Goal: Information Seeking & Learning: Learn about a topic

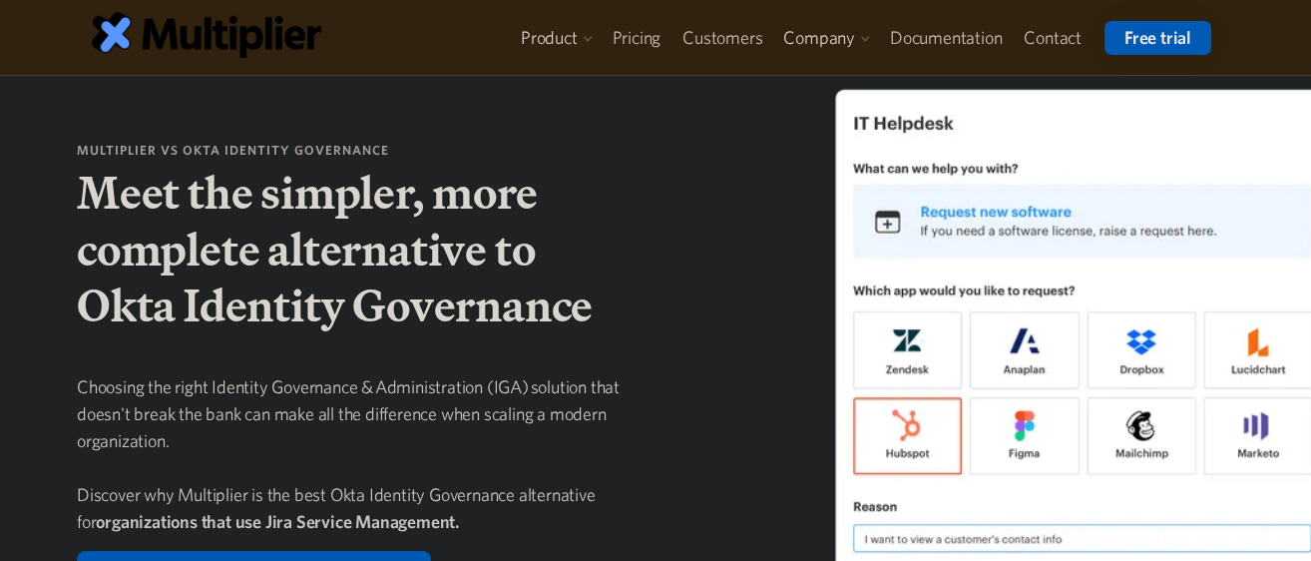
click at [148, 225] on h1 "Meet the simpler, more complete alternative to Okta Identity Governance" at bounding box center [355, 249] width 556 height 169
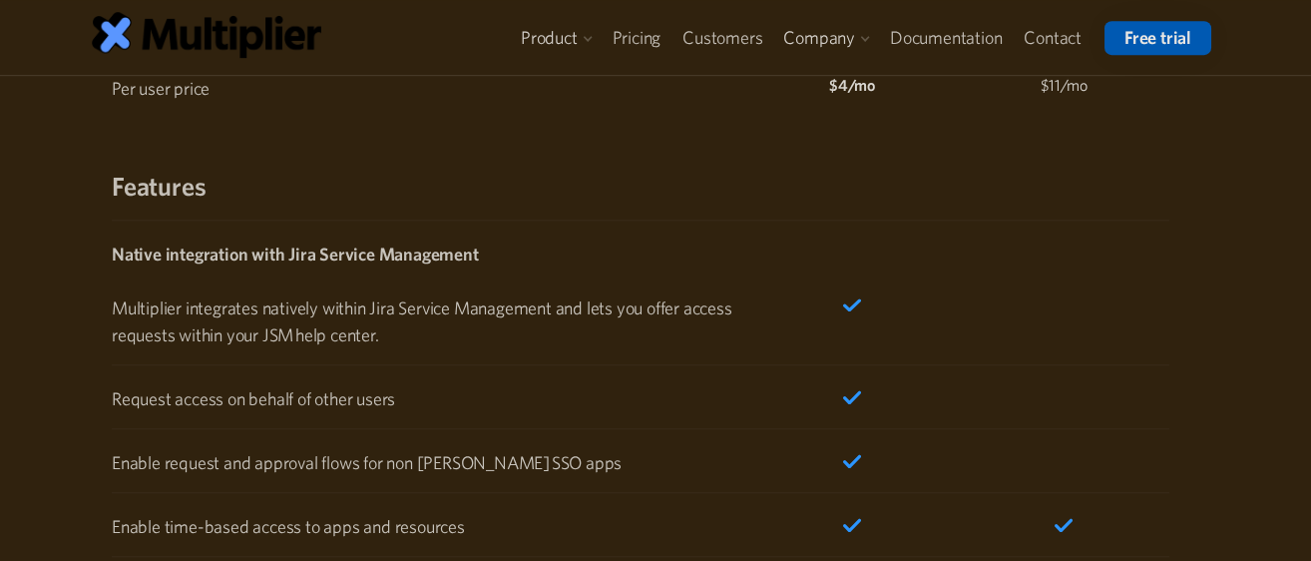
scroll to position [3215, 0]
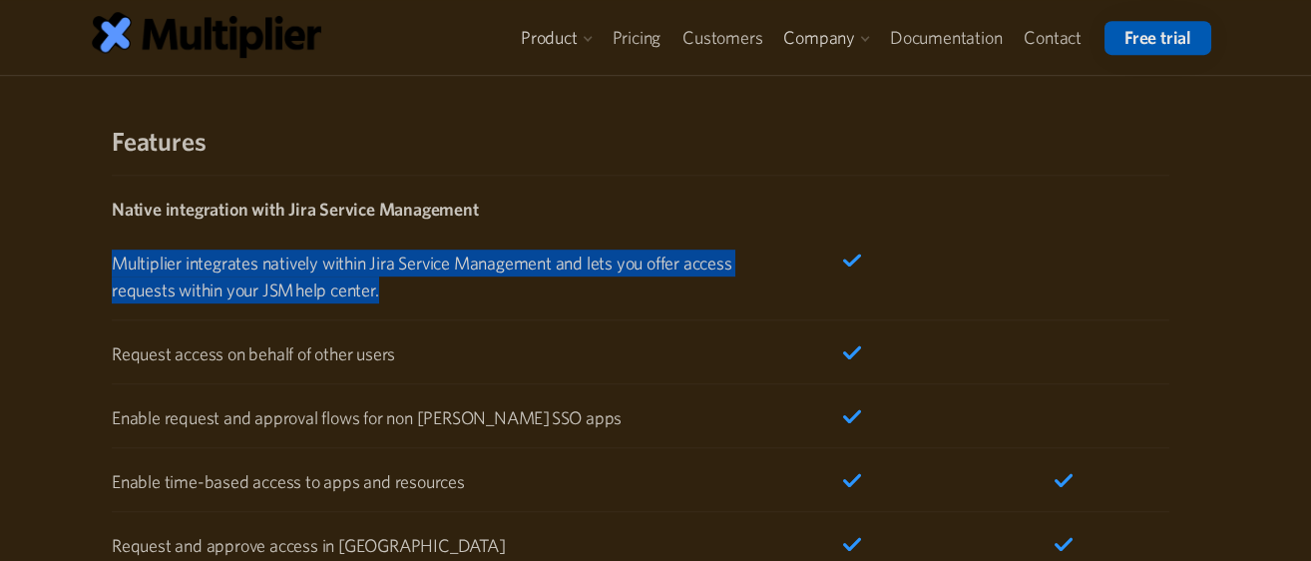
drag, startPoint x: 446, startPoint y: 297, endPoint x: 78, endPoint y: 269, distance: 369.3
click at [78, 269] on div "Why choose Multiplier over Okta Identity Governance? Multiplier Okta Price Per …" at bounding box center [648, 402] width 1143 height 1111
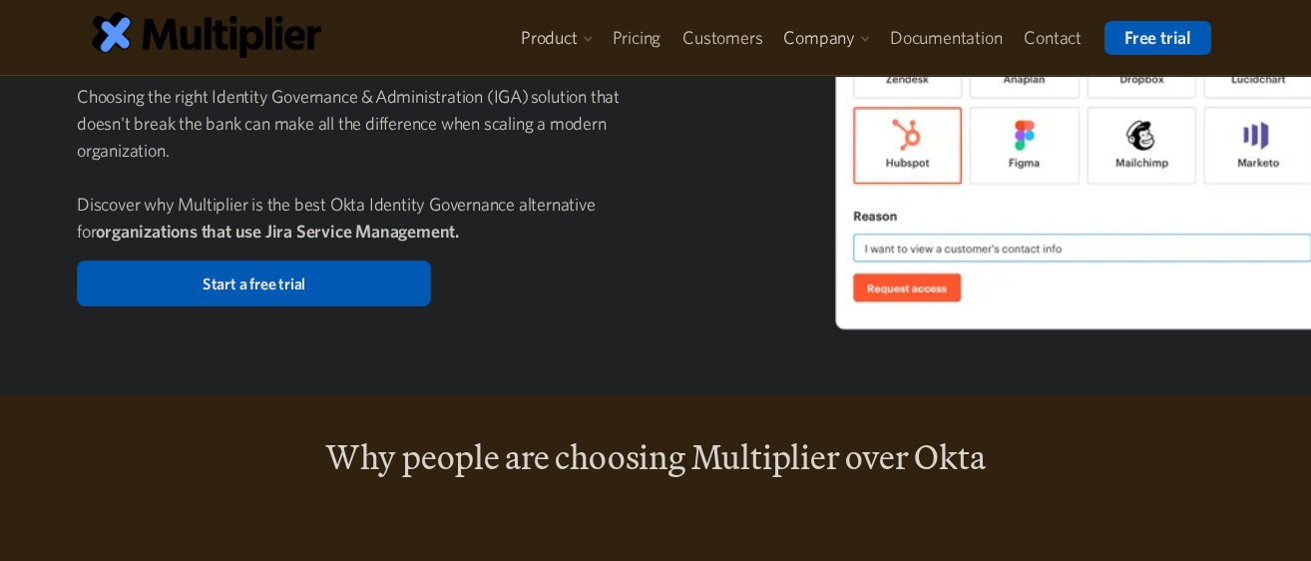
scroll to position [0, 0]
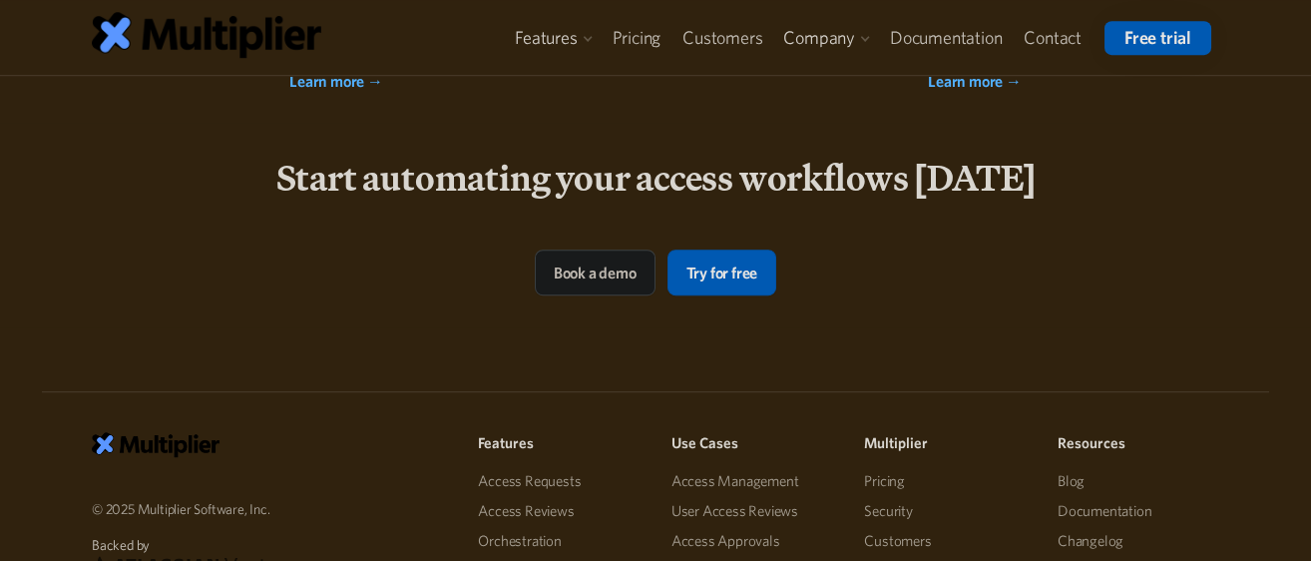
scroll to position [4324, 0]
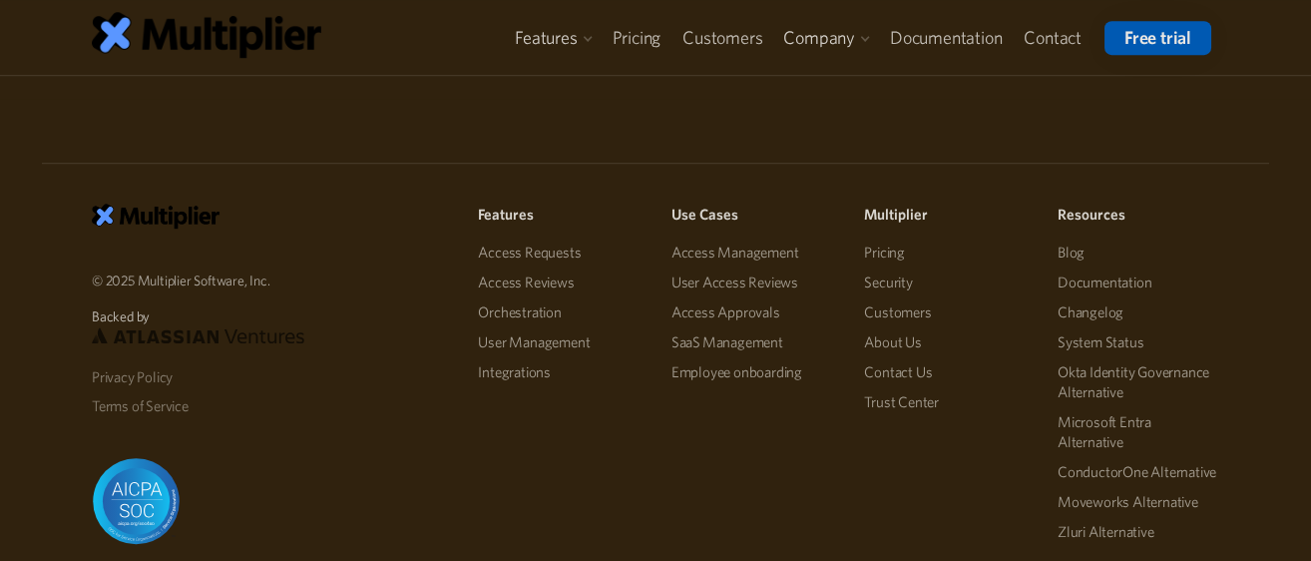
click at [540, 248] on link "Access Requests" at bounding box center [559, 253] width 162 height 30
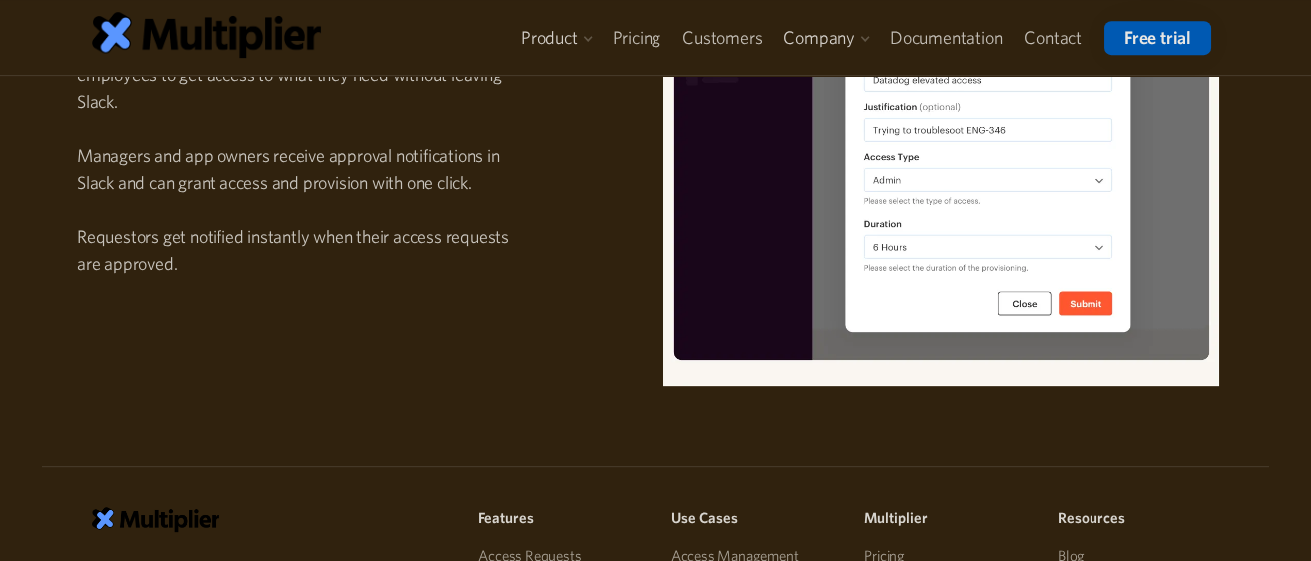
scroll to position [3215, 0]
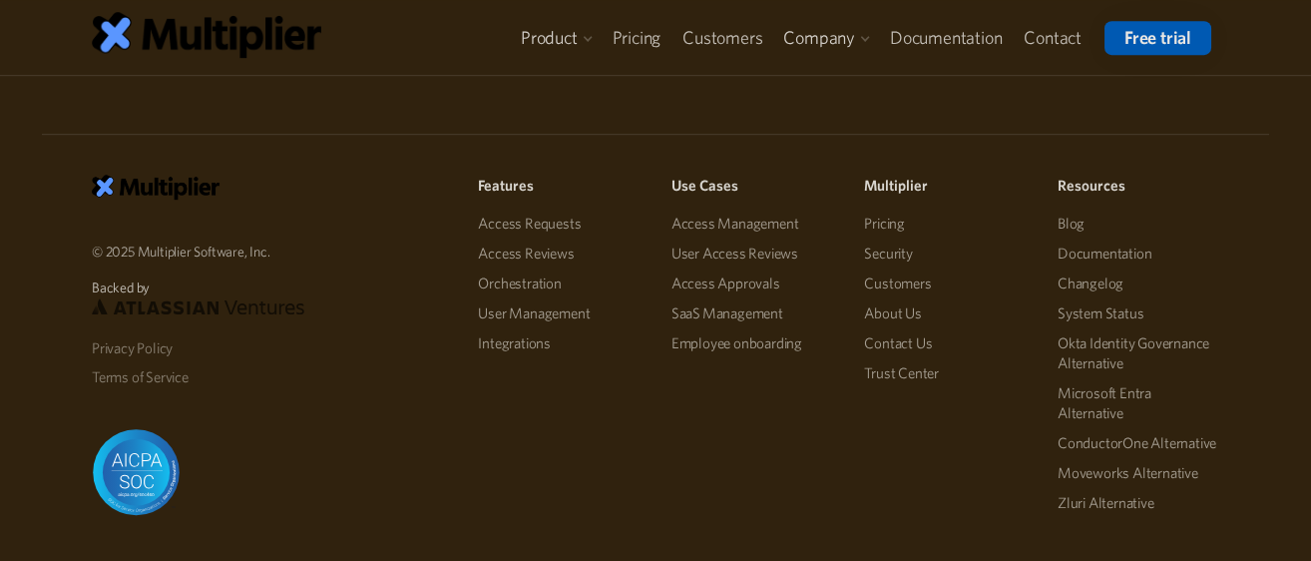
click at [737, 223] on link "Access Management" at bounding box center [753, 224] width 162 height 30
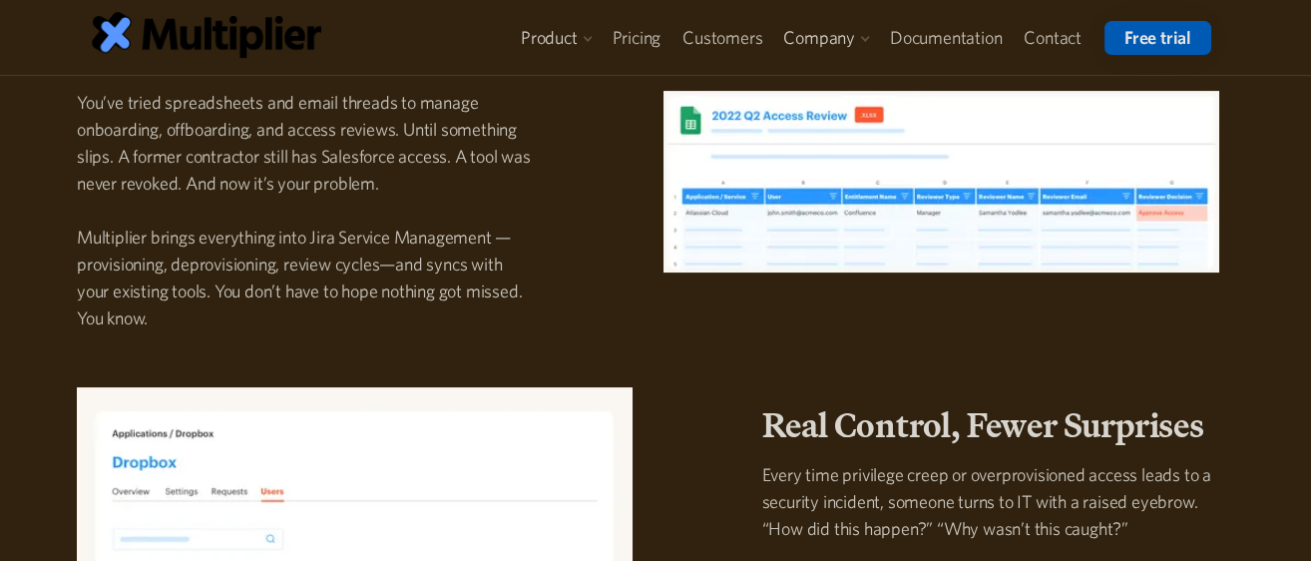
scroll to position [1884, 0]
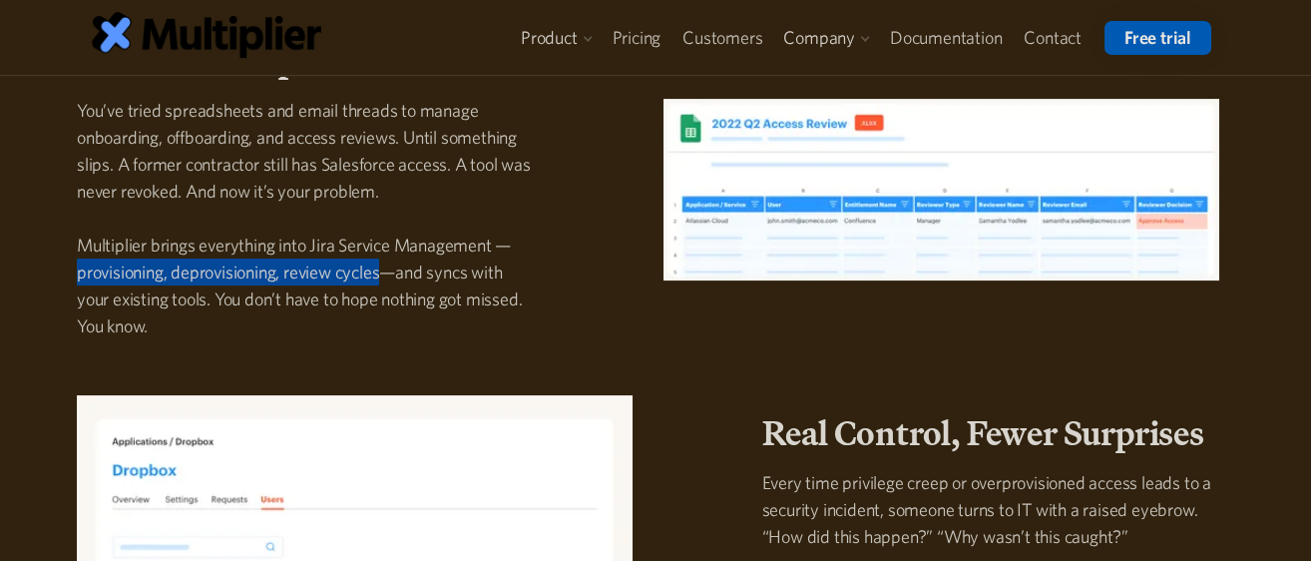
drag, startPoint x: 382, startPoint y: 273, endPoint x: 67, endPoint y: 274, distance: 315.4
click at [67, 274] on div "Close the Loop on Access You’ve tried spreadsheets and email threads to manage …" at bounding box center [305, 197] width 489 height 315
copy p "provisioning, deprovisioning, review cycles"
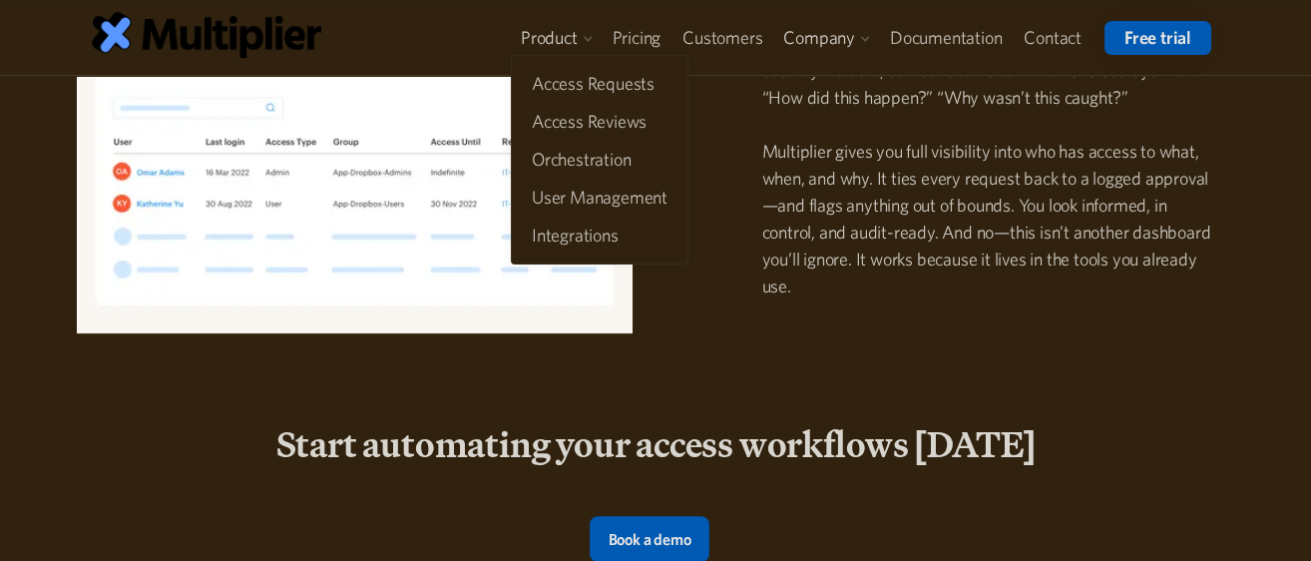
scroll to position [2328, 0]
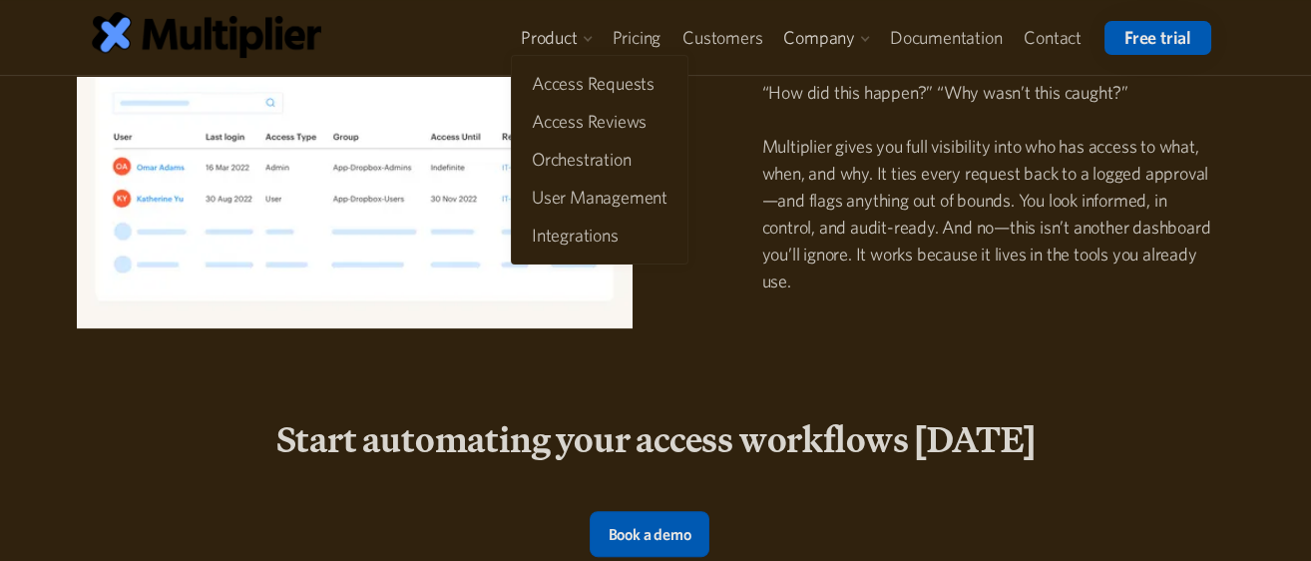
click at [984, 280] on p "Every time privilege creep or overprovisioned access leads to a security incide…" at bounding box center [990, 159] width 457 height 269
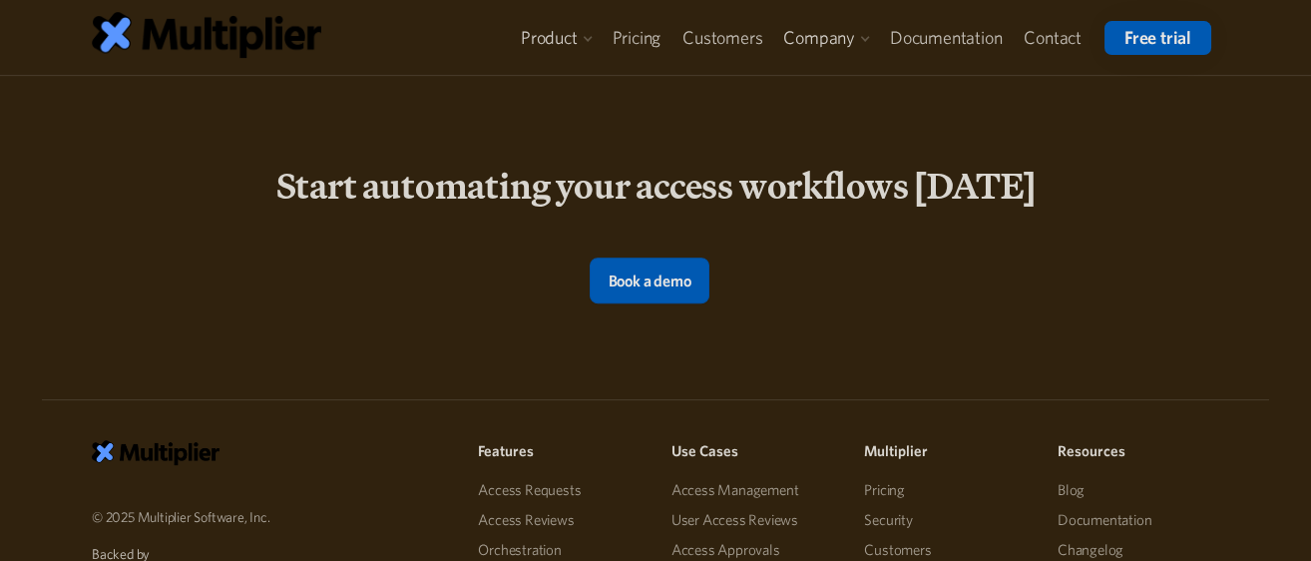
scroll to position [2661, 0]
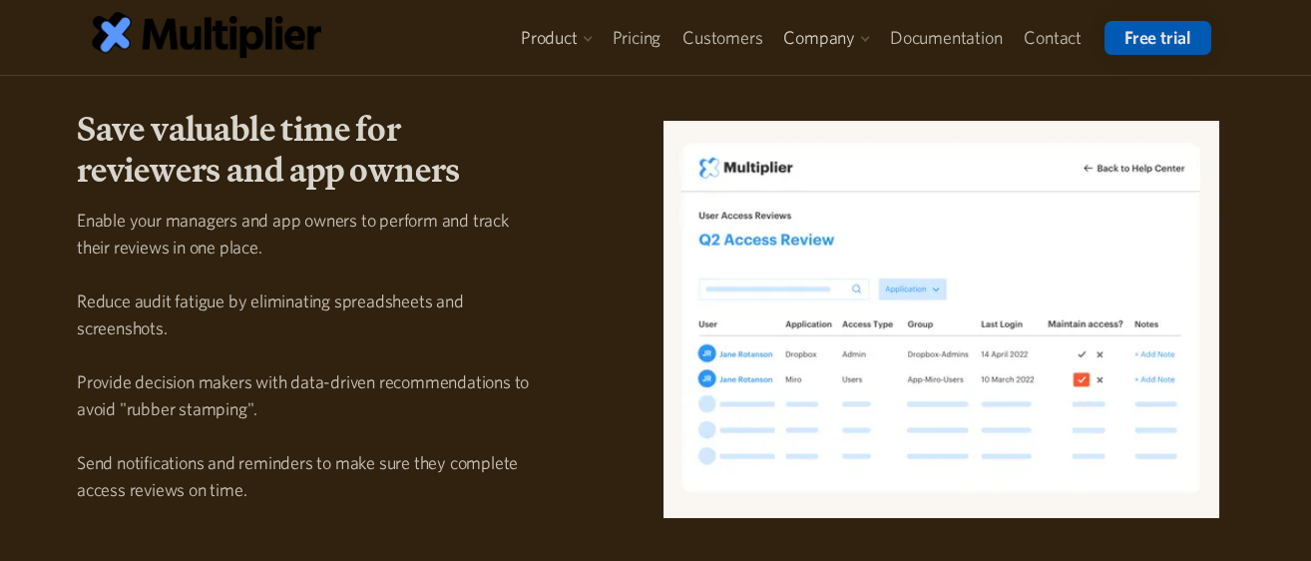
scroll to position [665, 0]
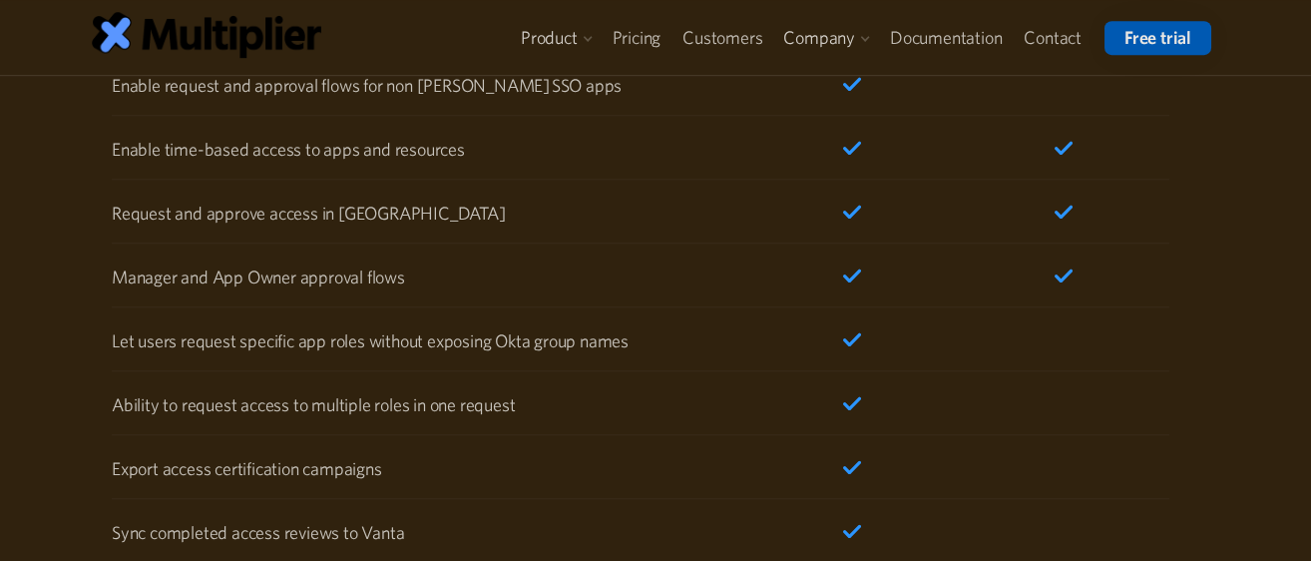
scroll to position [3325, 0]
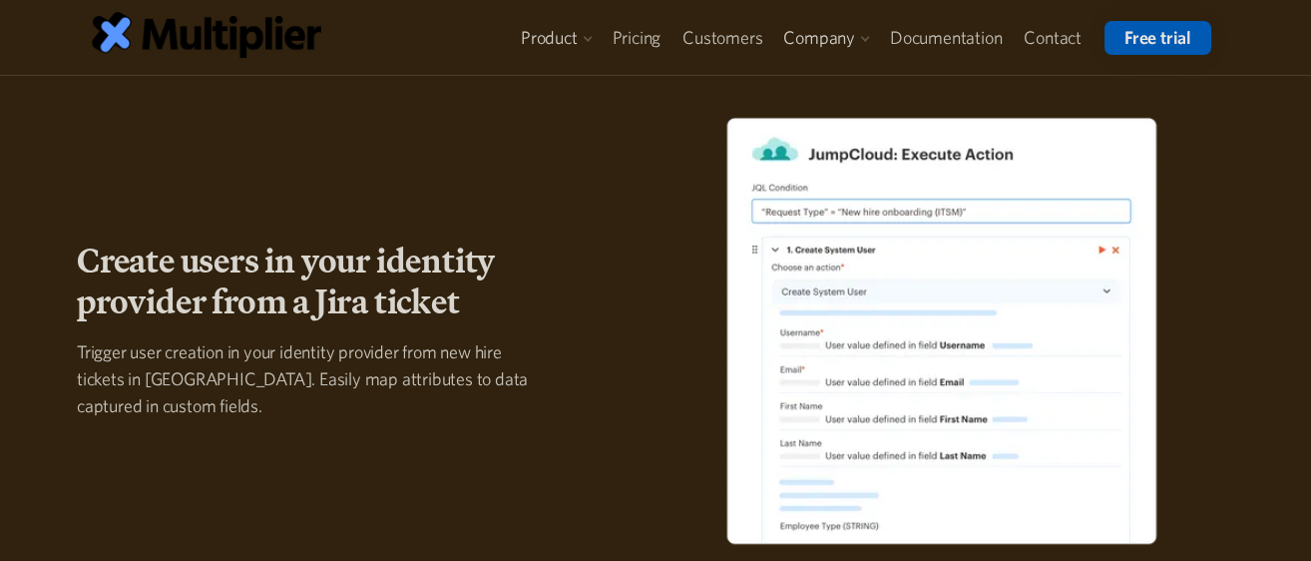
scroll to position [554, 0]
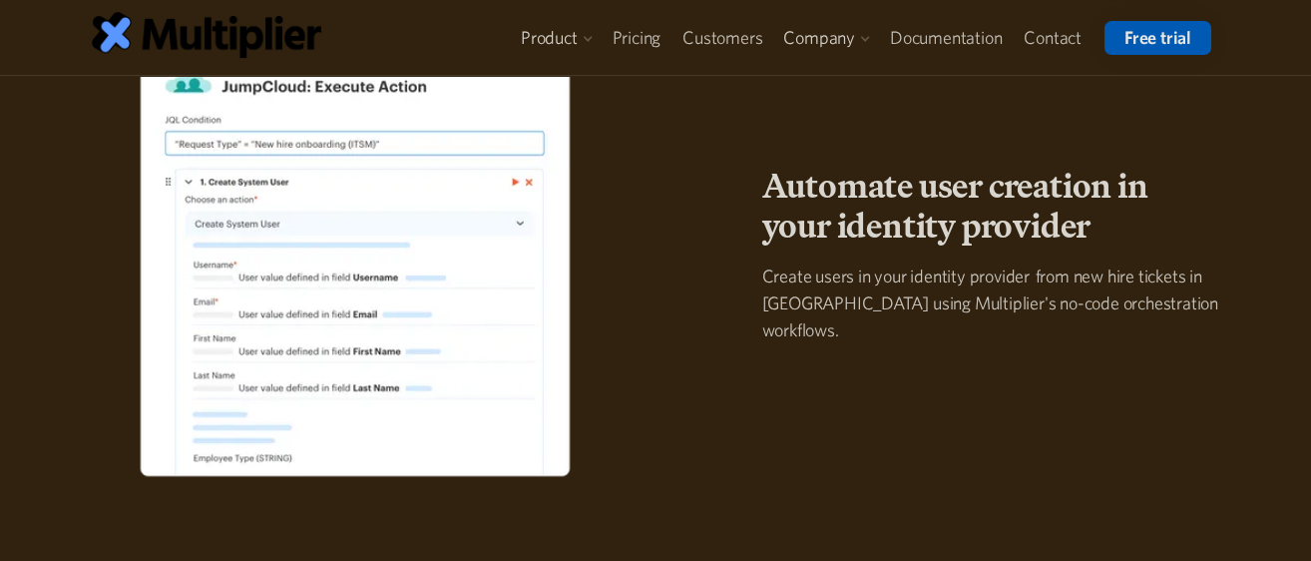
scroll to position [2514, 0]
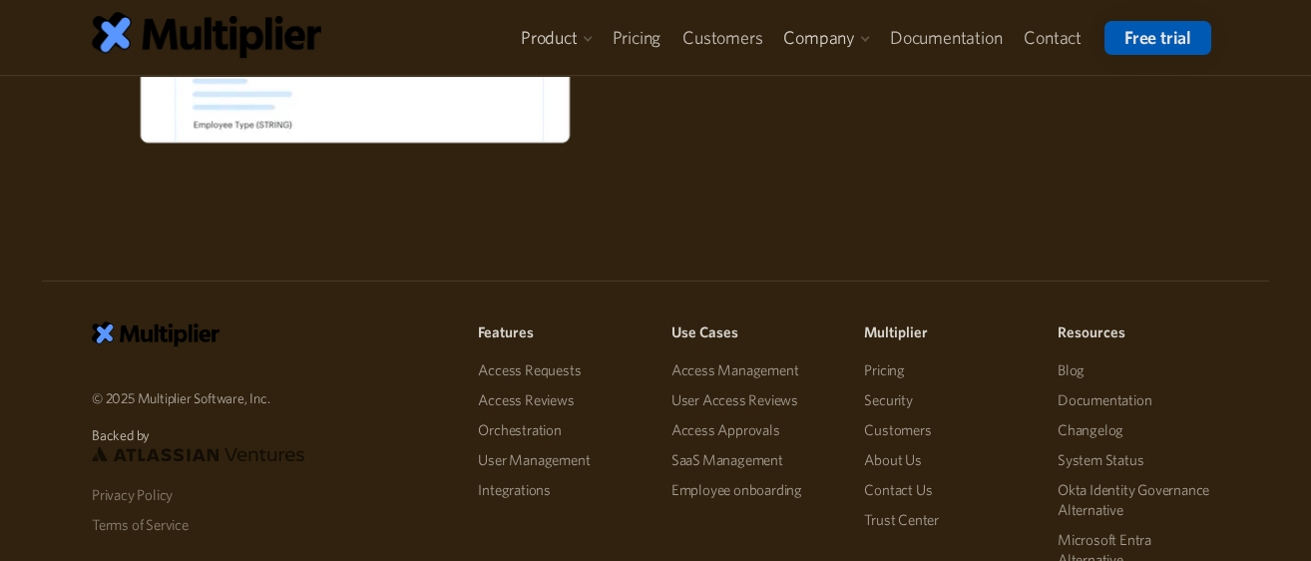
click at [537, 406] on link "Access Reviews" at bounding box center [559, 400] width 162 height 30
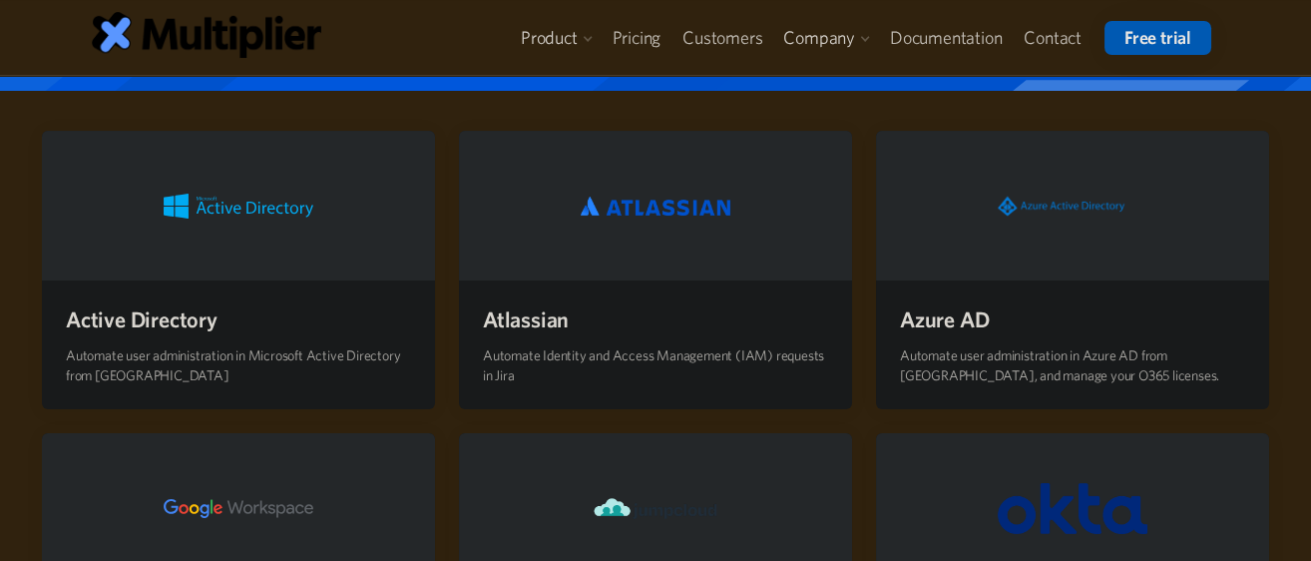
scroll to position [222, 0]
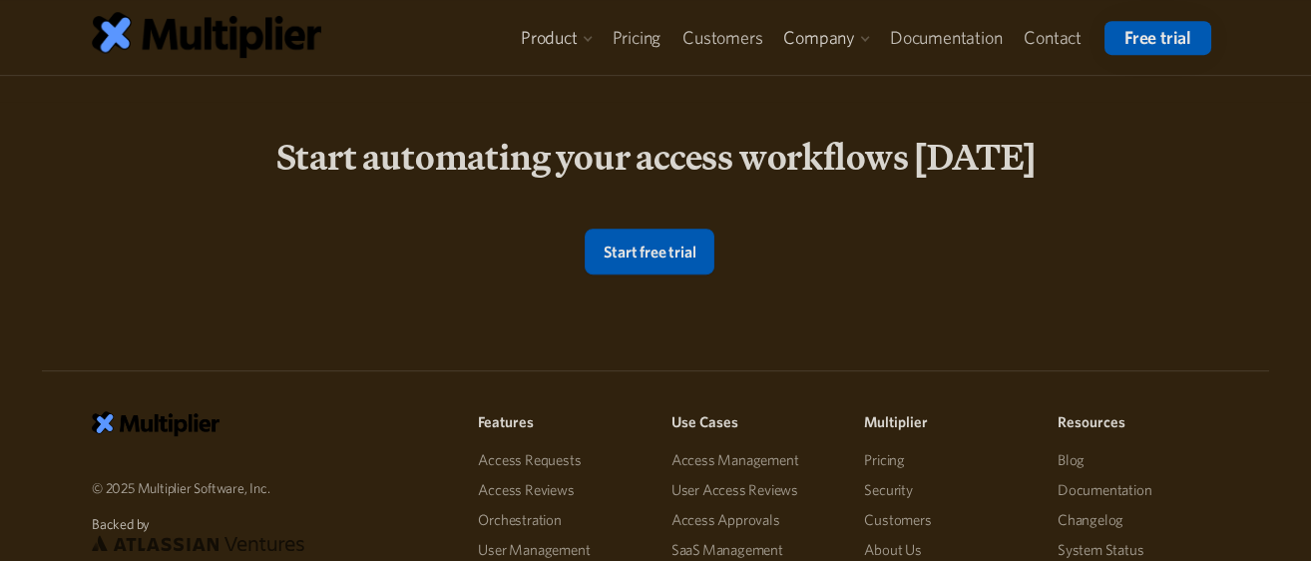
scroll to position [2993, 0]
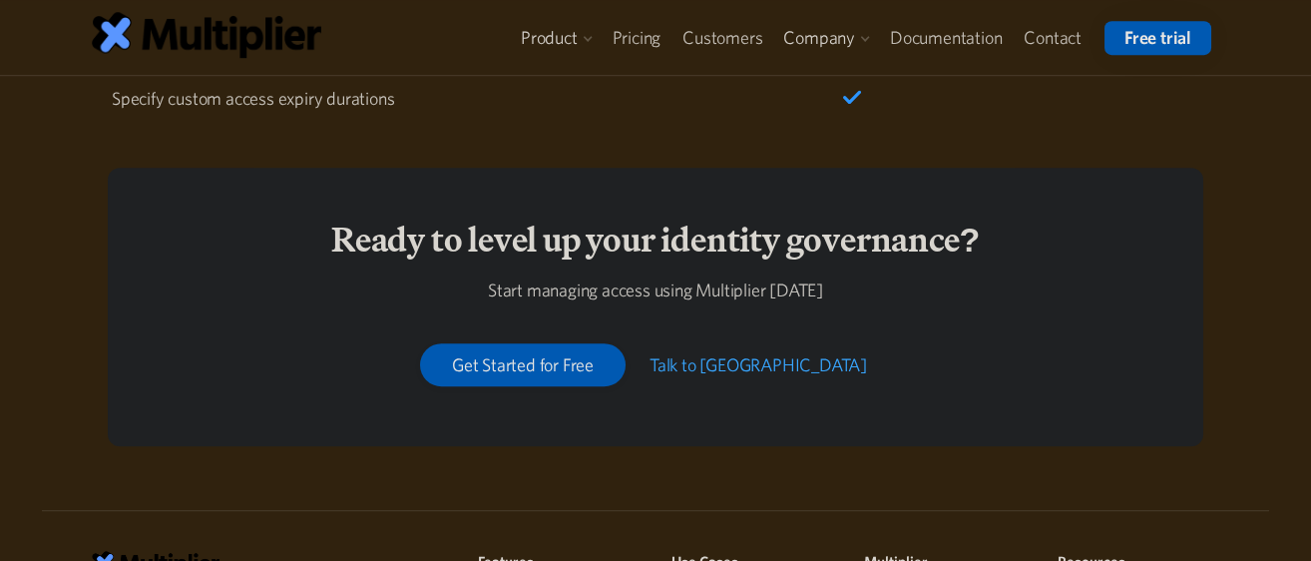
scroll to position [4102, 0]
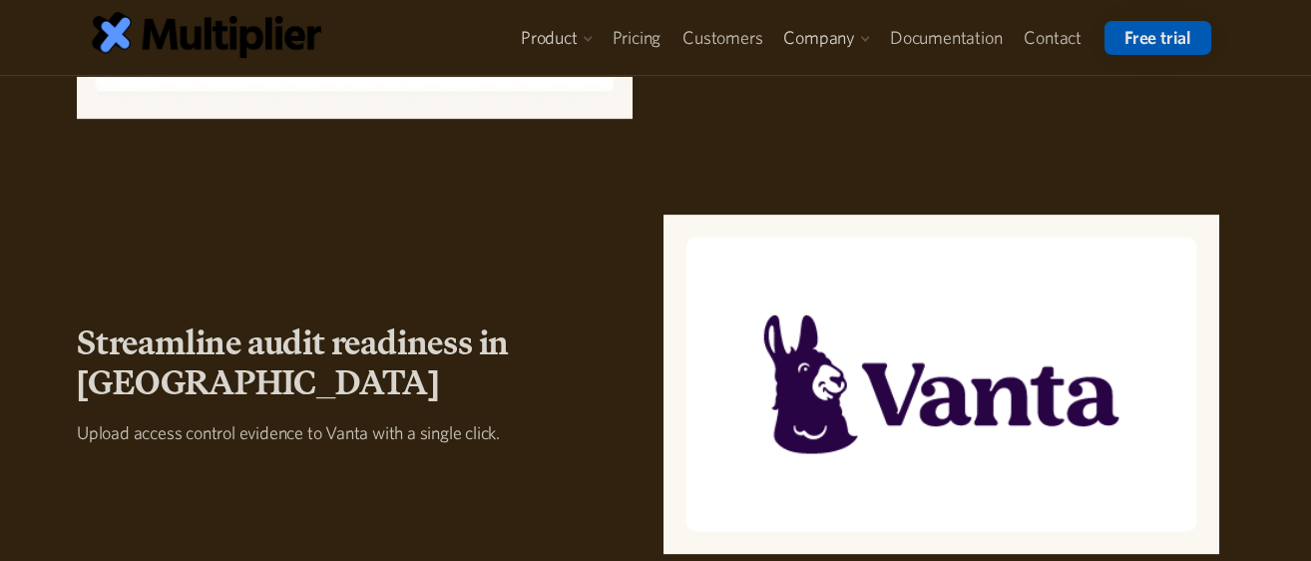
scroll to position [3137, 0]
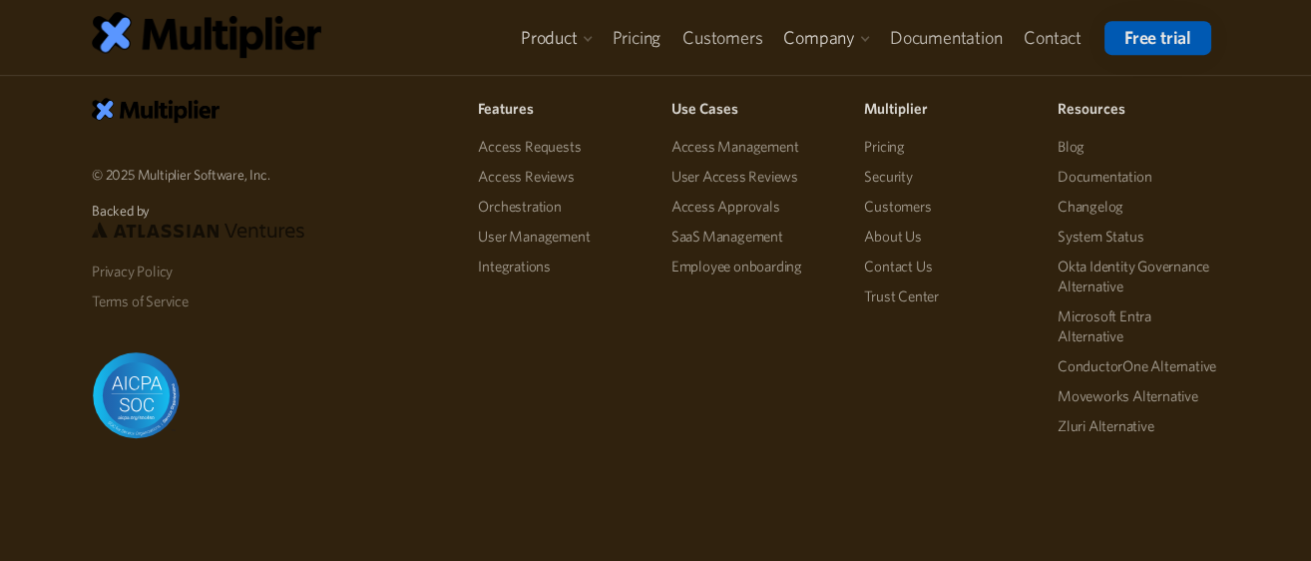
click at [1095, 327] on link "Microsoft Entra Alternative" at bounding box center [1139, 326] width 162 height 50
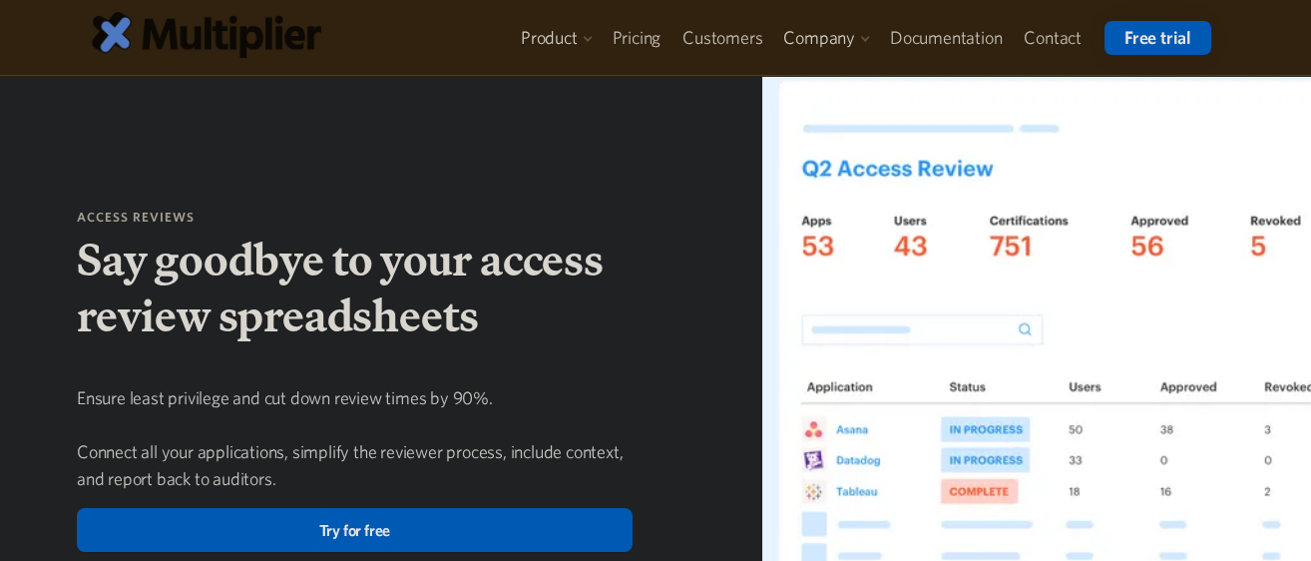
click at [262, 20] on img at bounding box center [207, 34] width 230 height 45
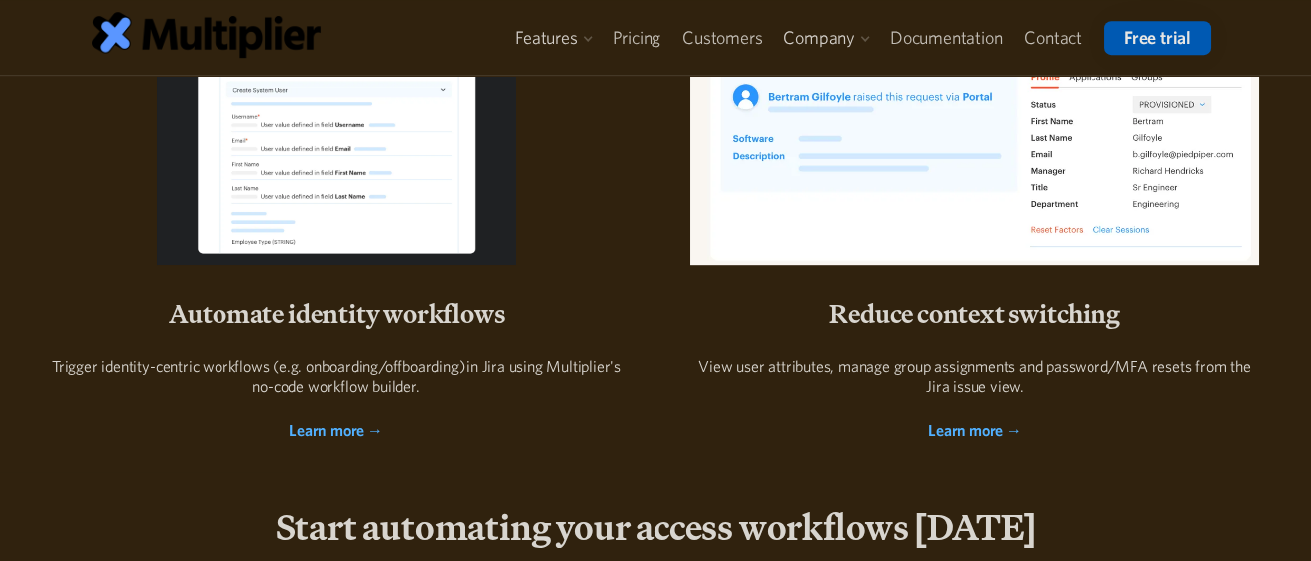
scroll to position [3658, 0]
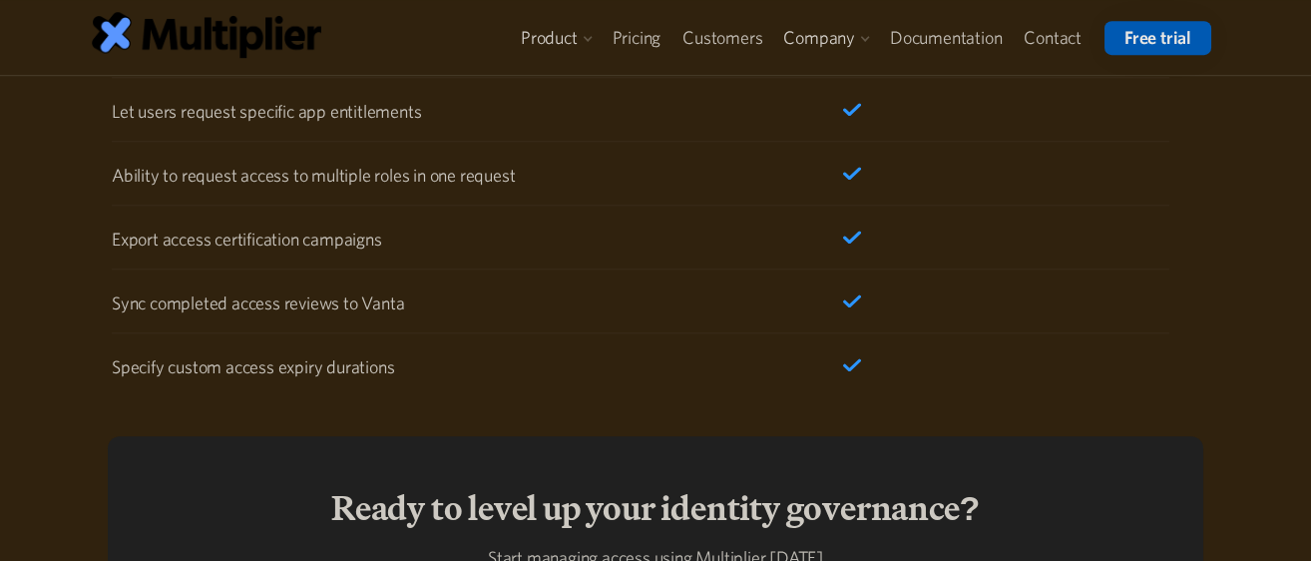
scroll to position [4488, 0]
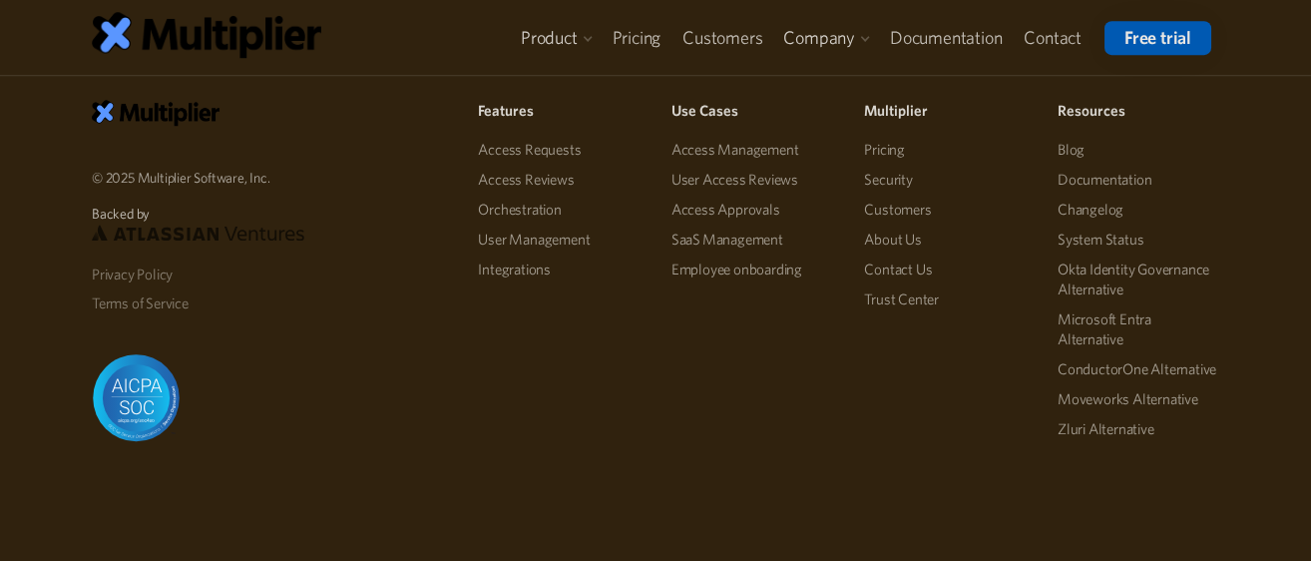
click at [1099, 284] on link "Okta Identity Governance Alternative" at bounding box center [1139, 279] width 162 height 50
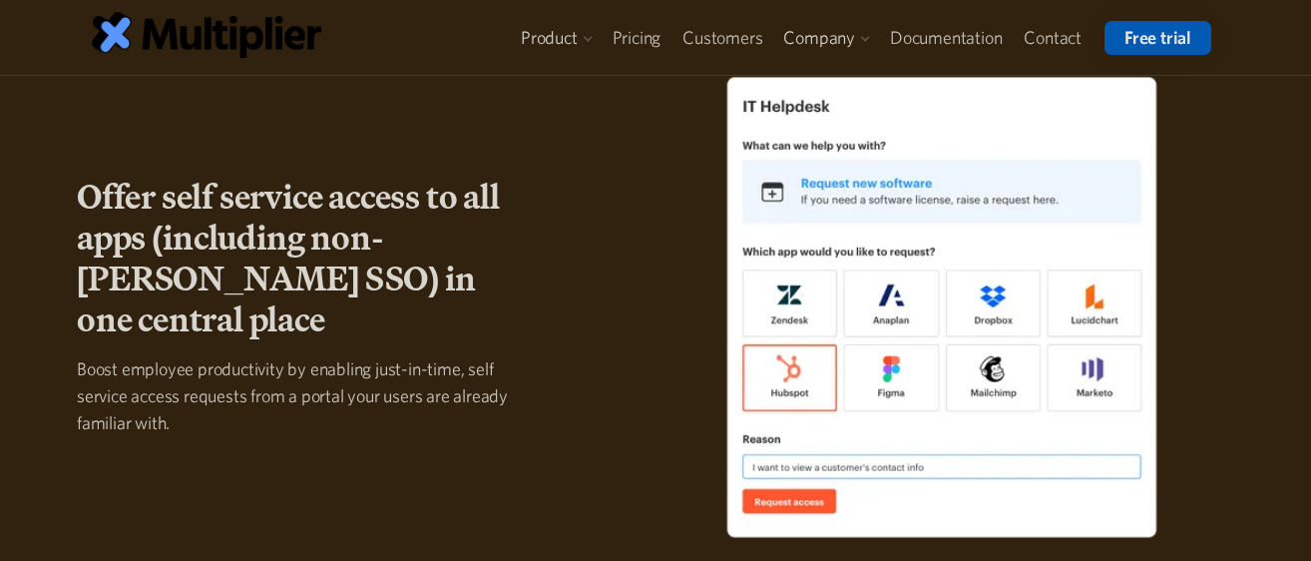
scroll to position [2107, 0]
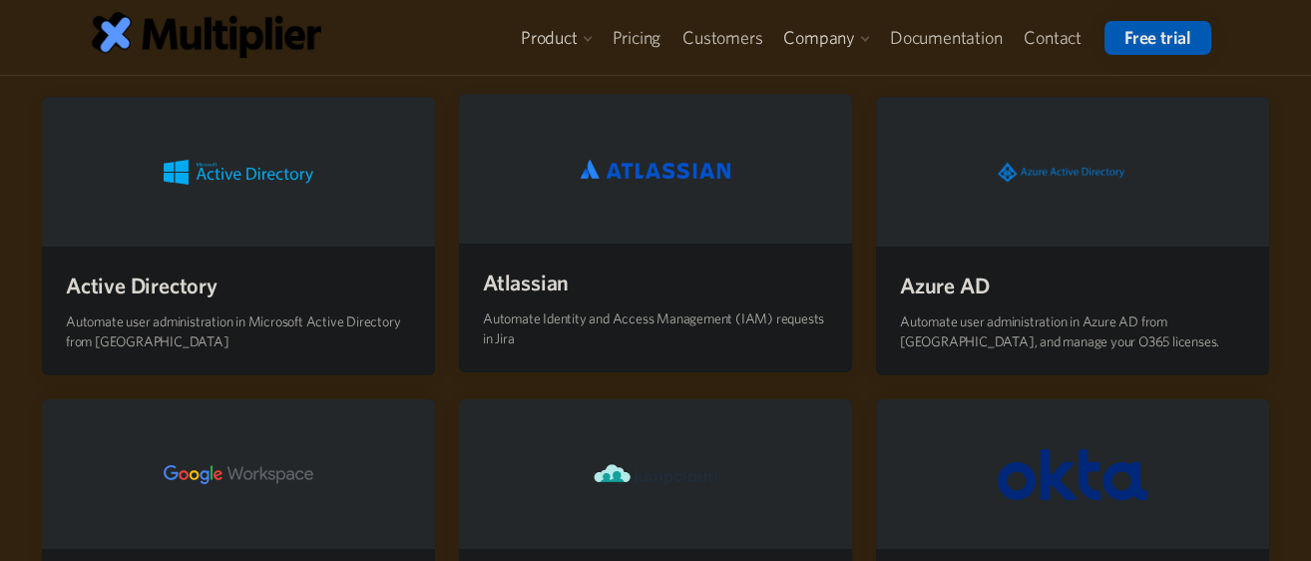
scroll to position [443, 0]
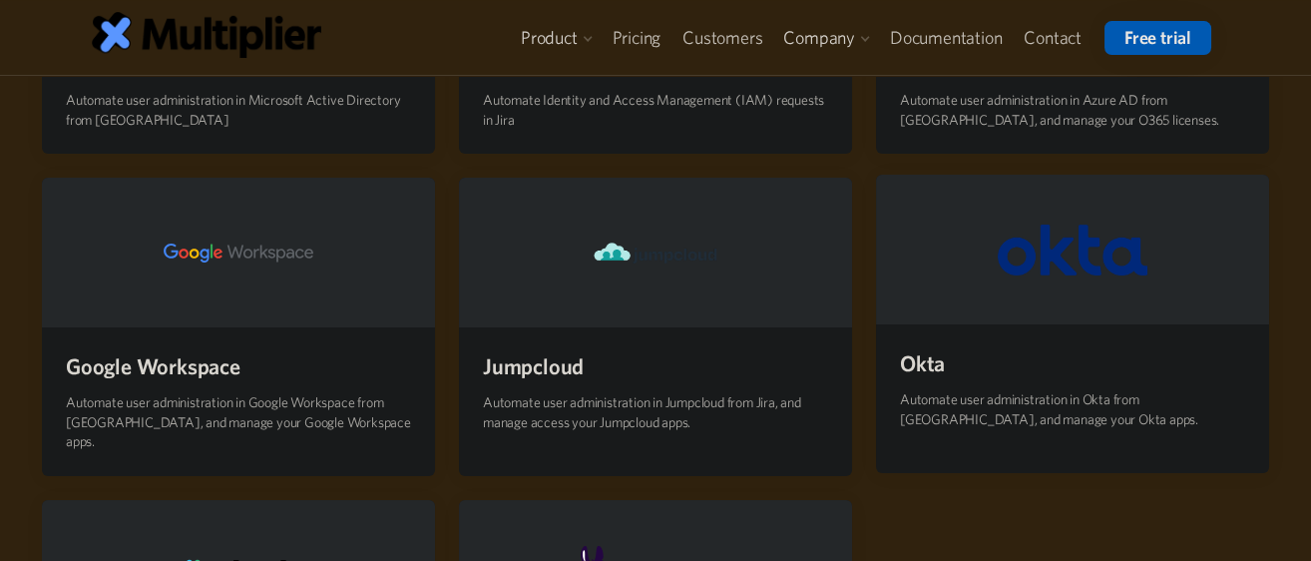
click at [1138, 352] on div "Okta Automate user administration in Okta from Jira, and manage your Okta apps." at bounding box center [1072, 388] width 393 height 129
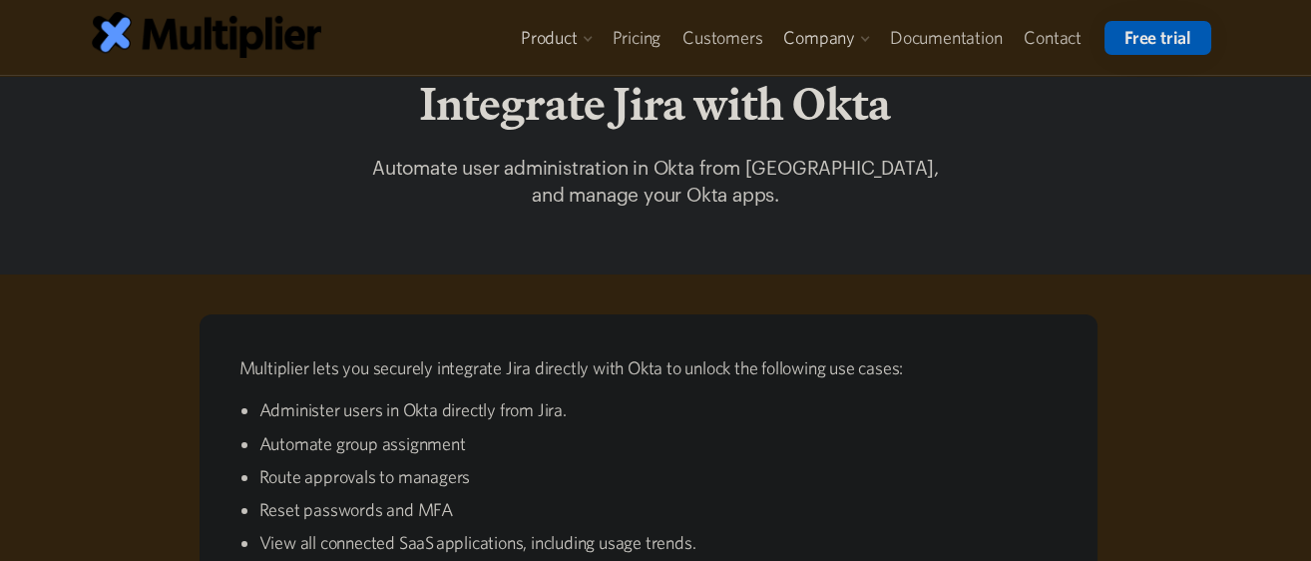
scroll to position [332, 0]
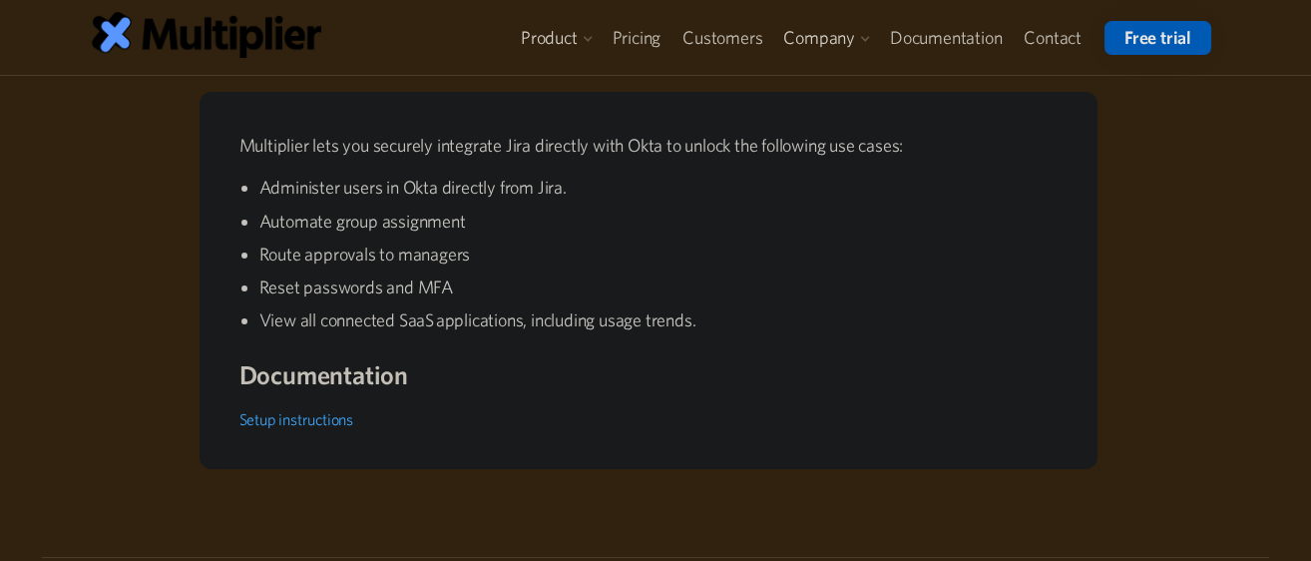
click at [299, 417] on link "Setup instructions" at bounding box center [297, 419] width 114 height 18
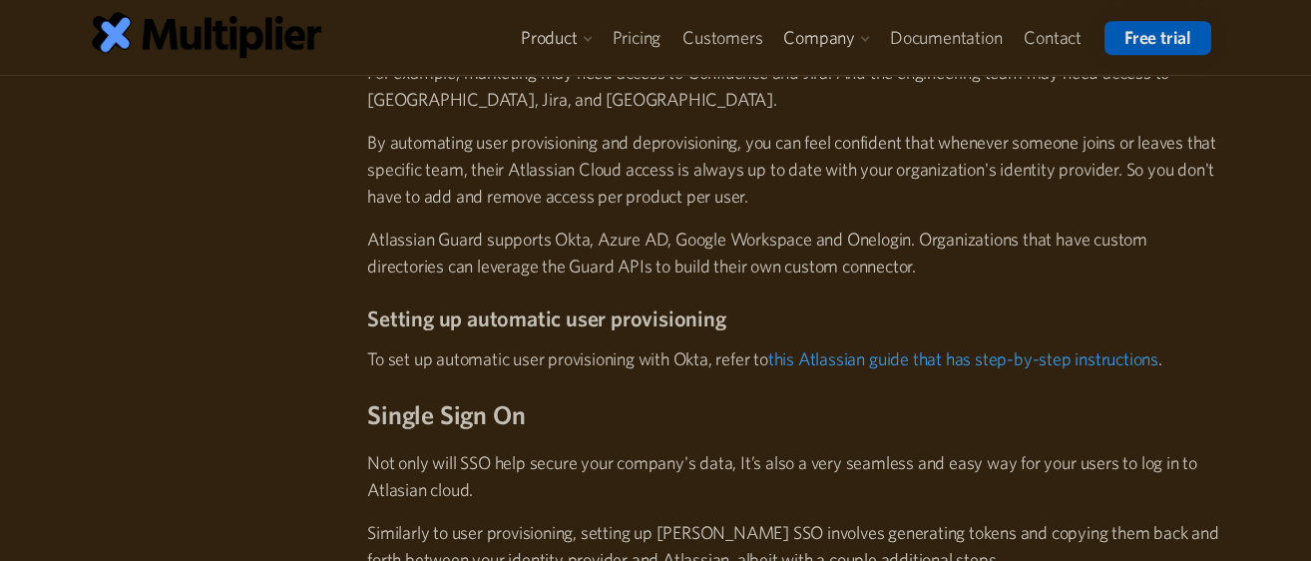
scroll to position [2993, 0]
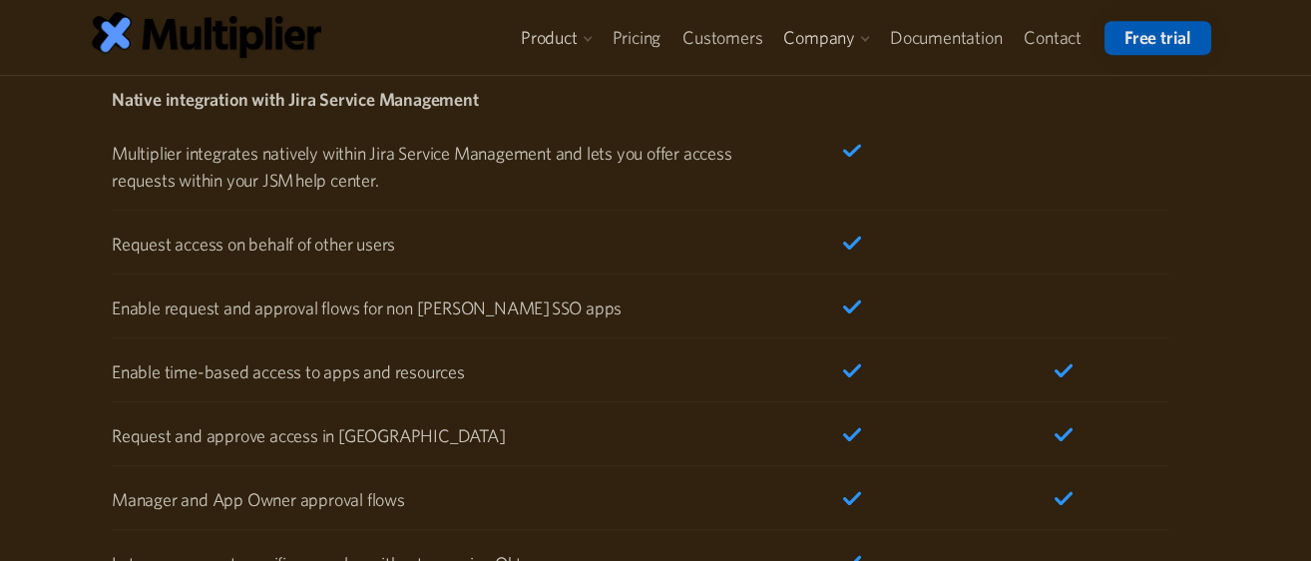
scroll to position [3437, 0]
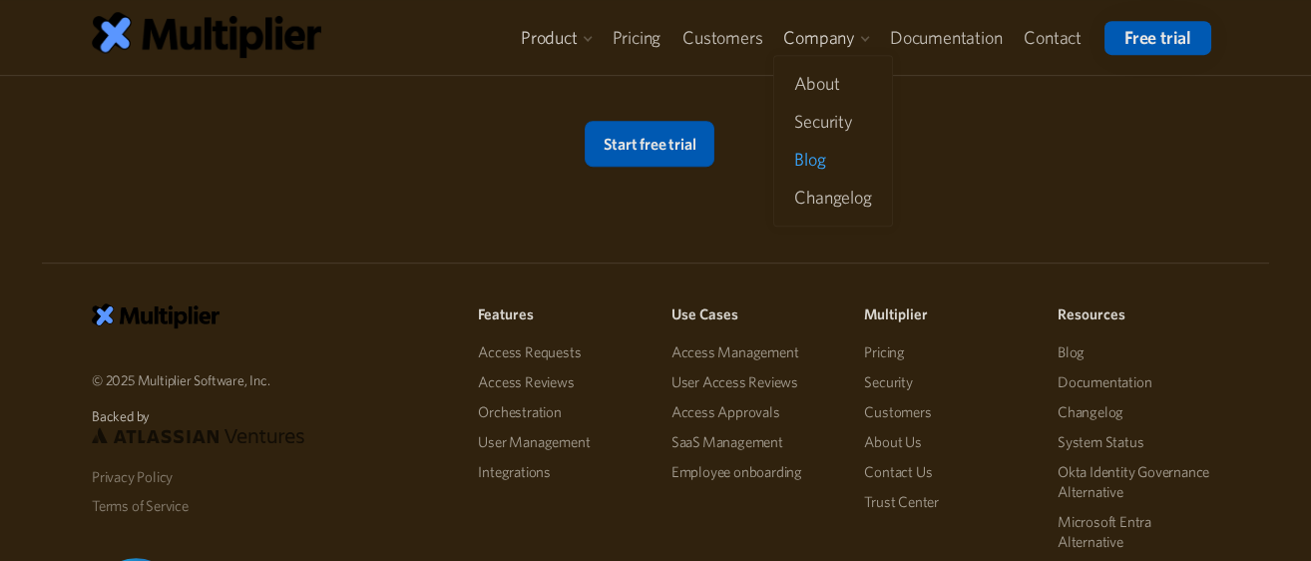
click at [828, 162] on link "Blog" at bounding box center [832, 160] width 93 height 36
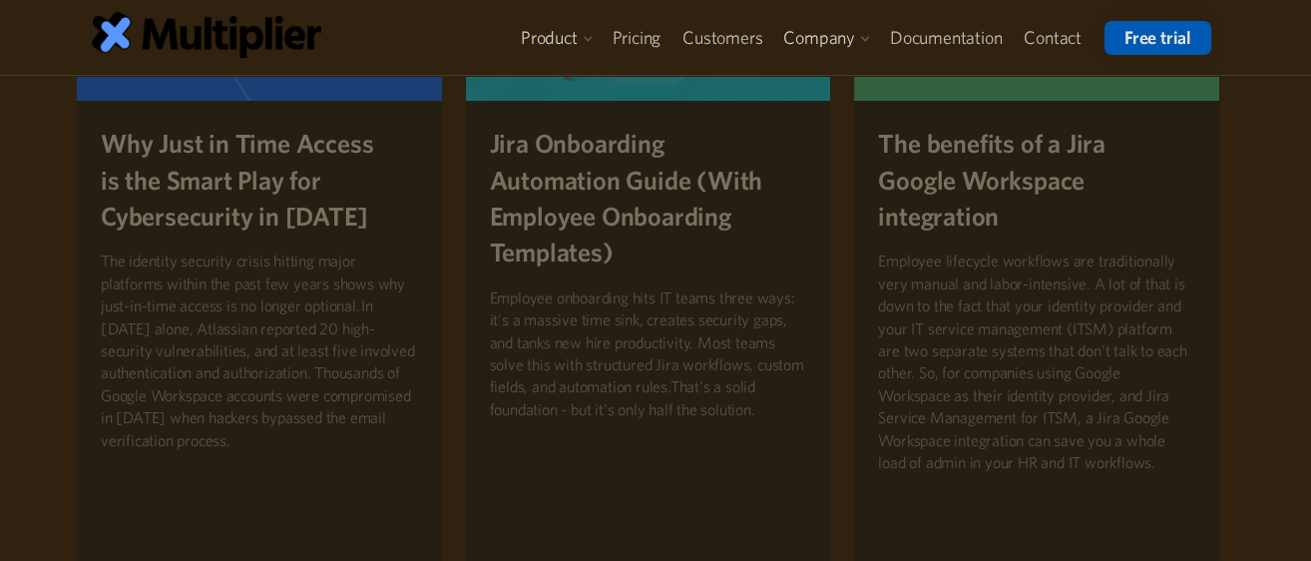
scroll to position [332, 0]
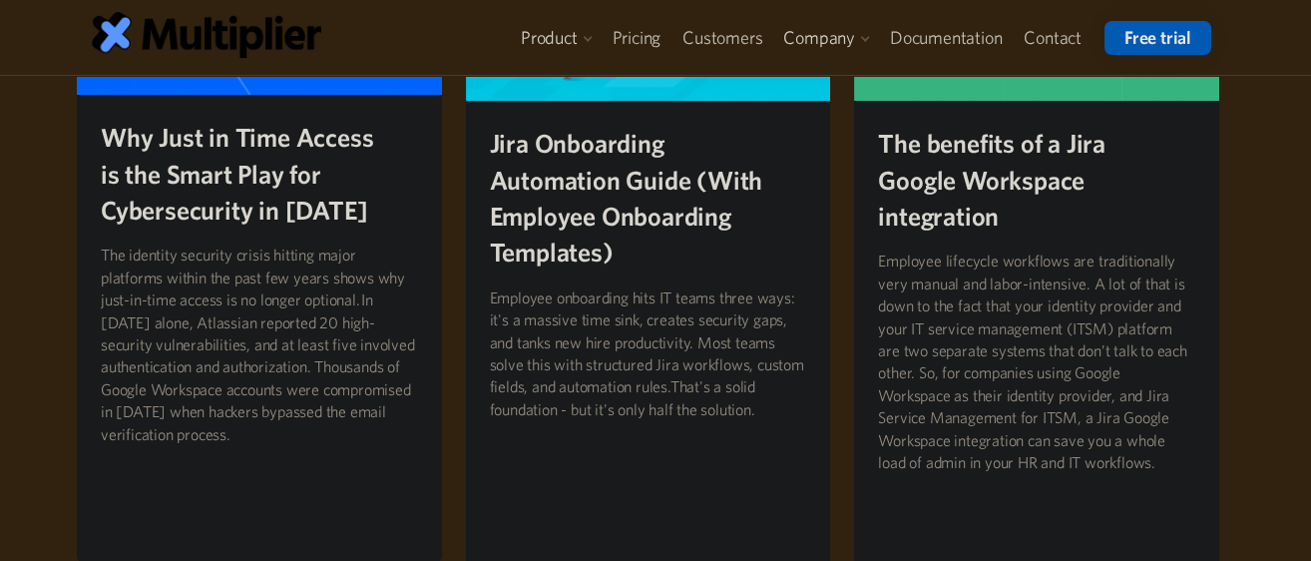
click at [232, 204] on h2 "Why Just in Time Access is the Smart Play for Cybersecurity in [DATE]" at bounding box center [259, 173] width 317 height 109
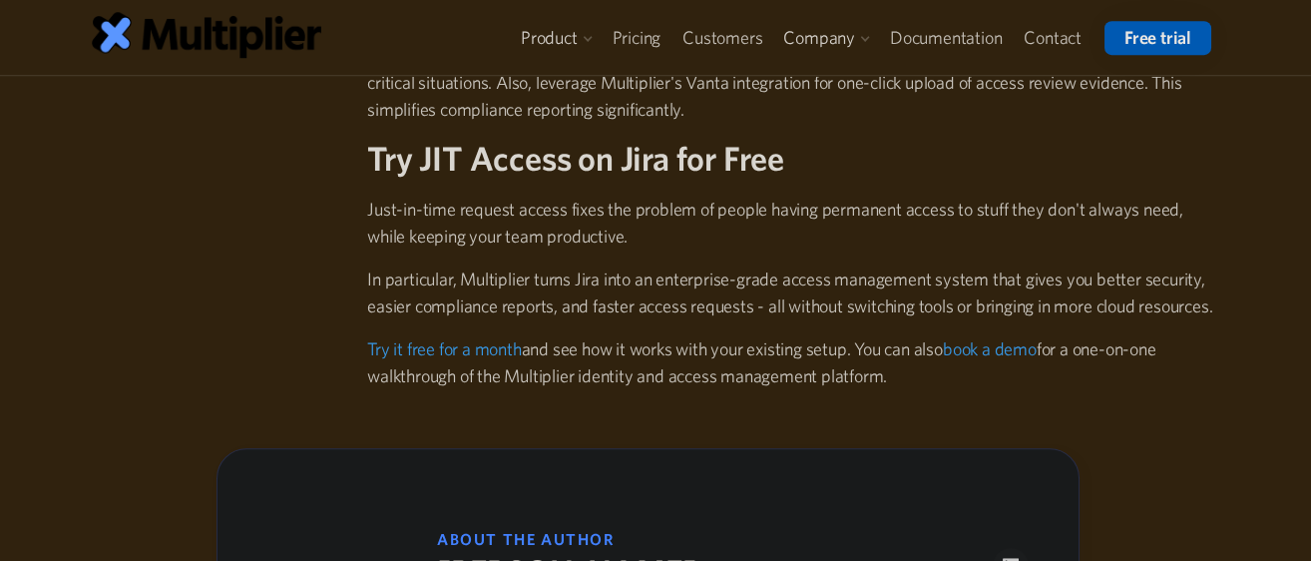
scroll to position [4435, 0]
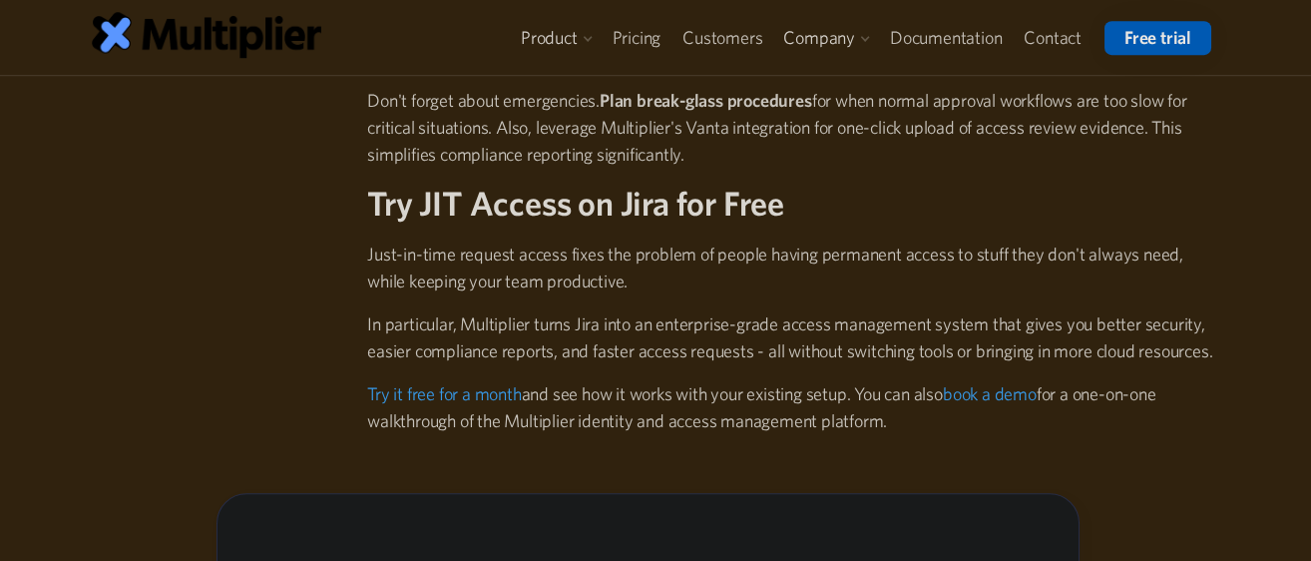
click at [883, 260] on p "Just-in-time request access fixes the problem of people having permanent access…" at bounding box center [793, 268] width 852 height 54
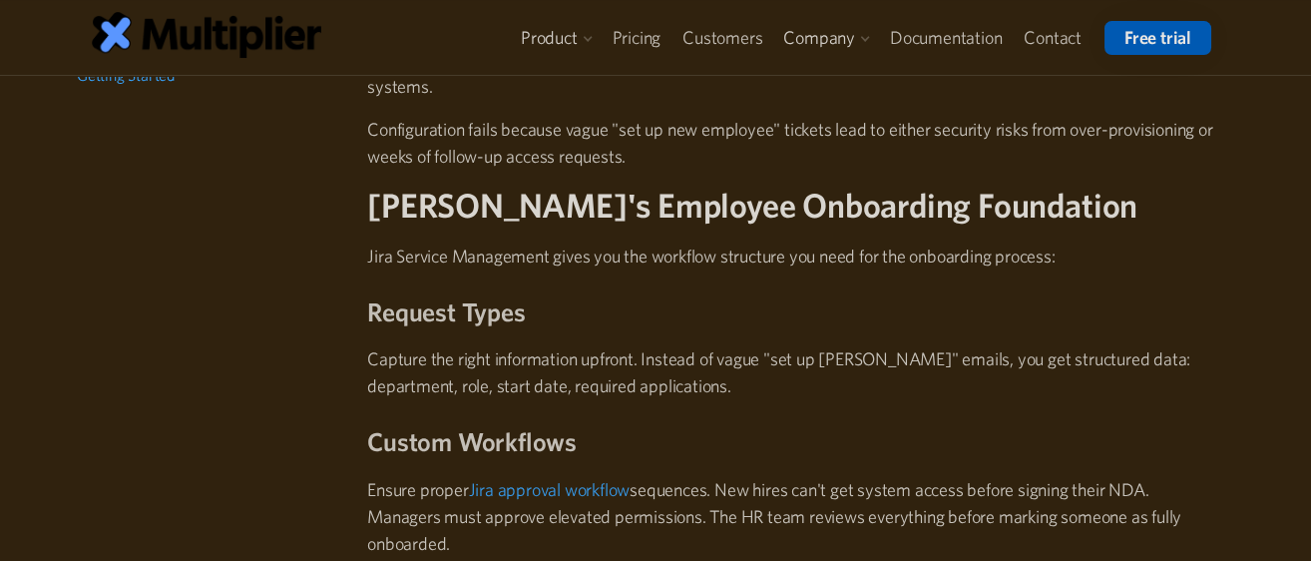
scroll to position [1108, 0]
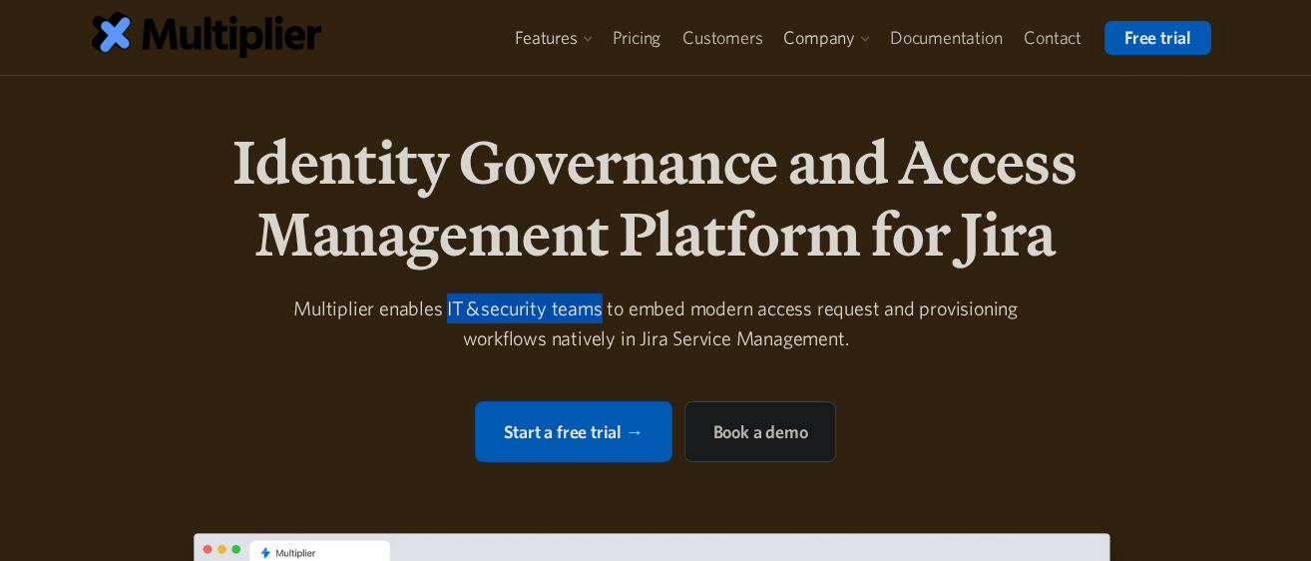
drag, startPoint x: 602, startPoint y: 302, endPoint x: 451, endPoint y: 302, distance: 150.7
click at [451, 302] on div "Multiplier enables IT & security teams to embed modern access request and provi…" at bounding box center [655, 323] width 766 height 60
copy div "IT & security teams"
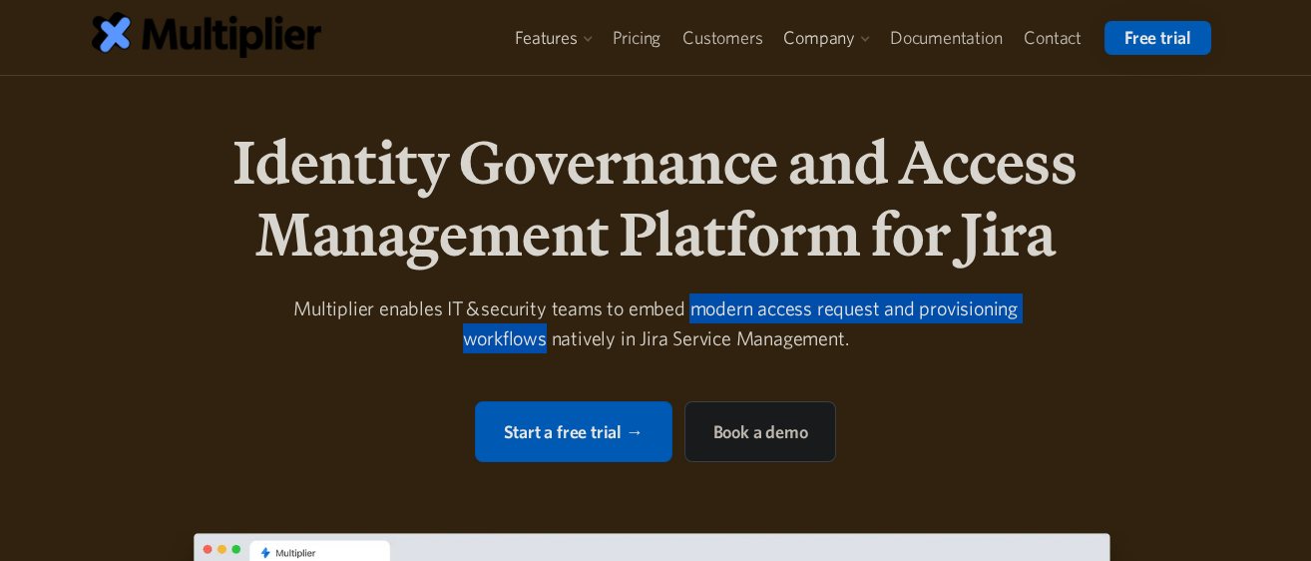
drag, startPoint x: 693, startPoint y: 312, endPoint x: 544, endPoint y: 330, distance: 149.8
click at [544, 330] on div "Multiplier enables IT & security teams to embed modern access request and provi…" at bounding box center [655, 323] width 766 height 60
copy div "modern access request and provisioning workflows"
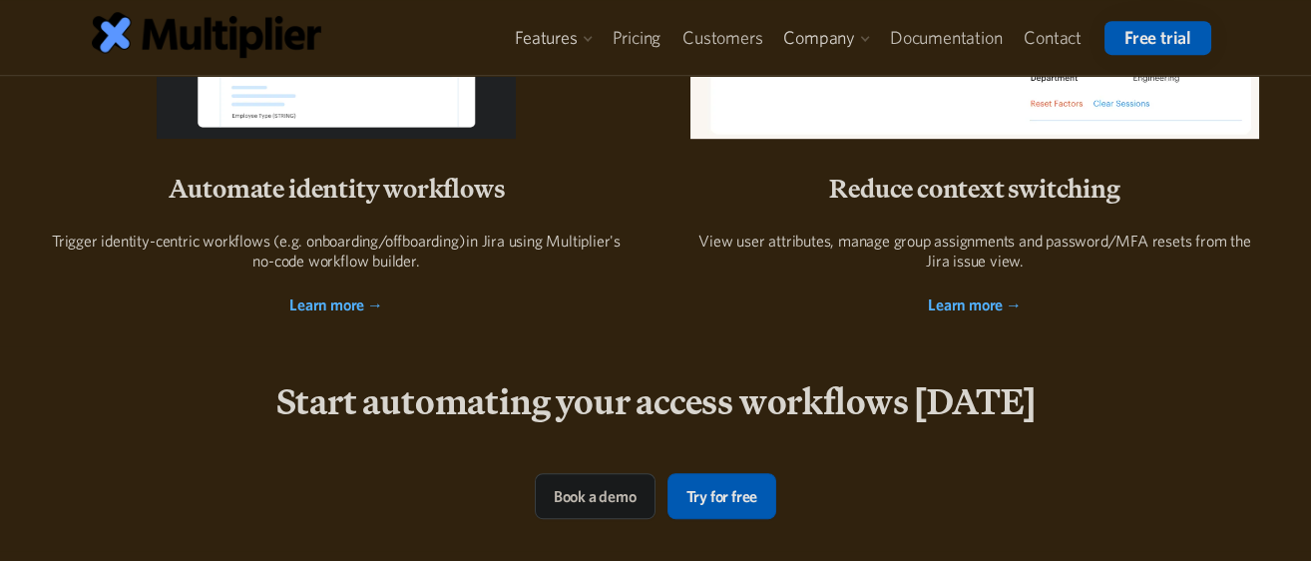
scroll to position [3097, 0]
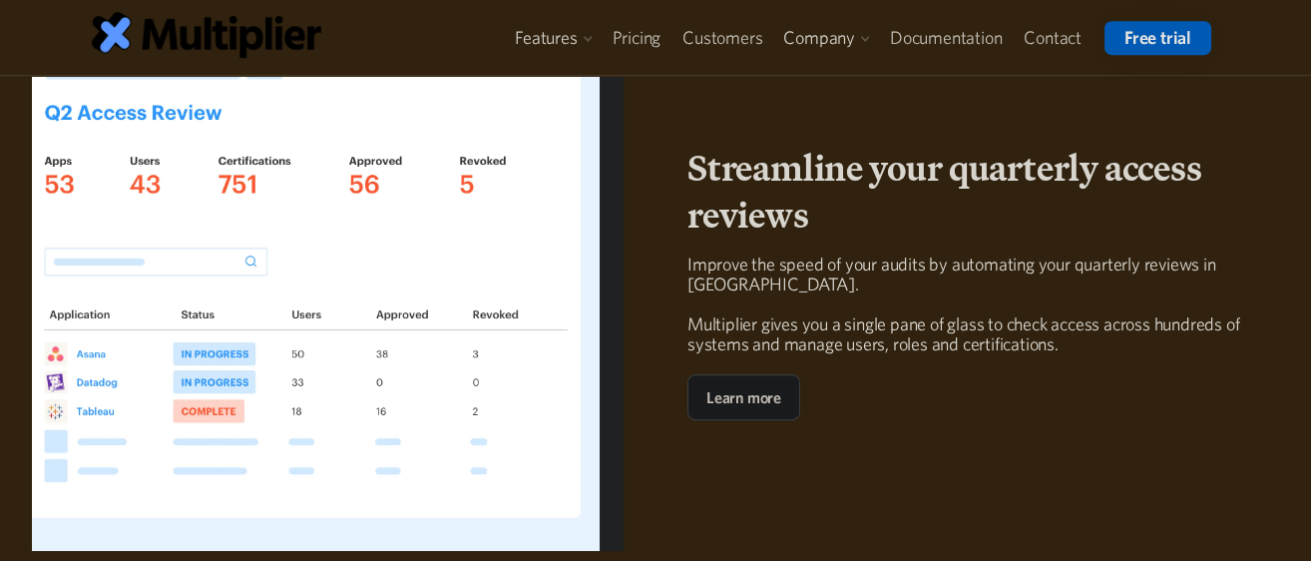
click at [1121, 327] on div "Improve the speed of your audits by automating your quarterly reviews in Jira. …" at bounding box center [984, 314] width 592 height 120
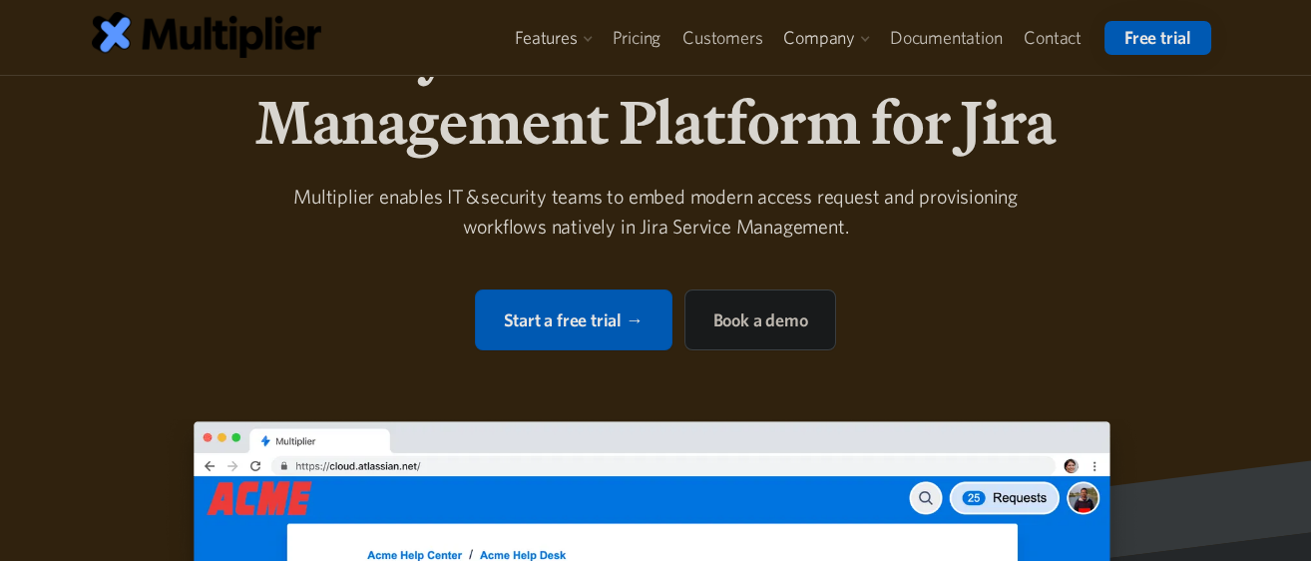
scroll to position [0, 0]
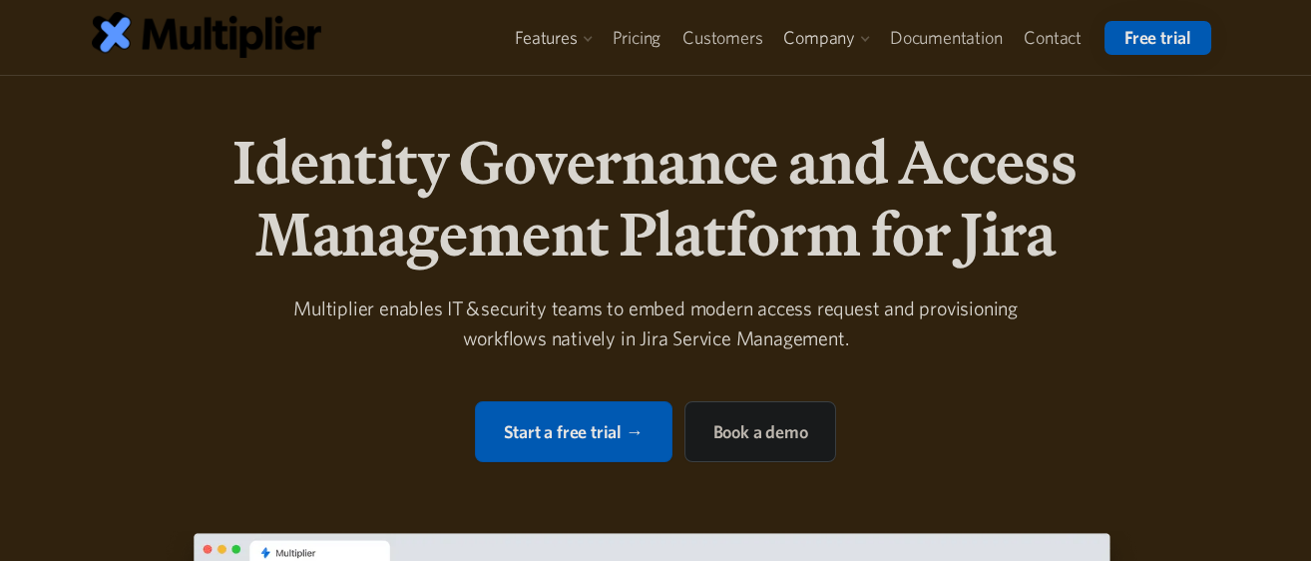
click at [755, 311] on div "Multiplier enables IT & security teams to embed modern access request and provi…" at bounding box center [655, 323] width 766 height 60
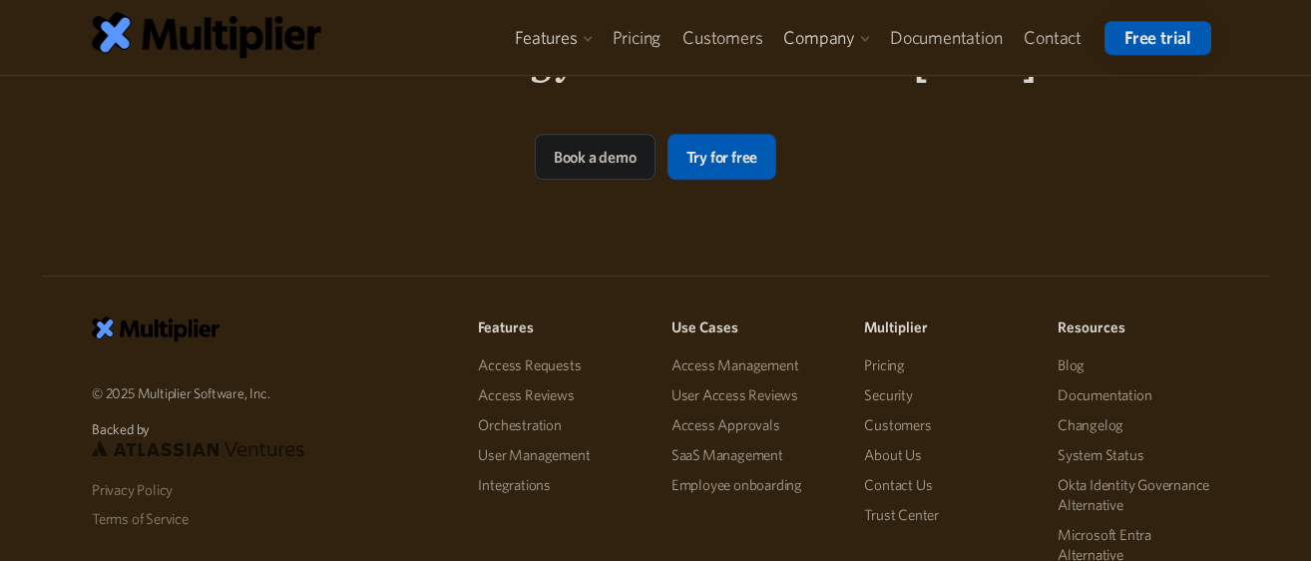
scroll to position [4324, 0]
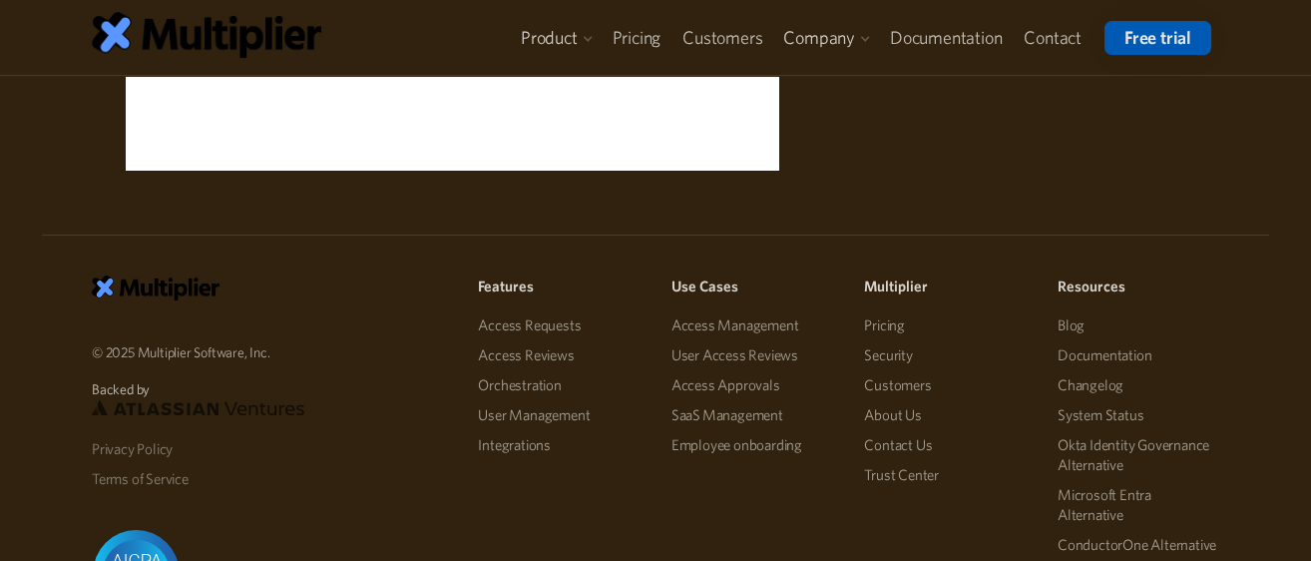
scroll to position [1387, 0]
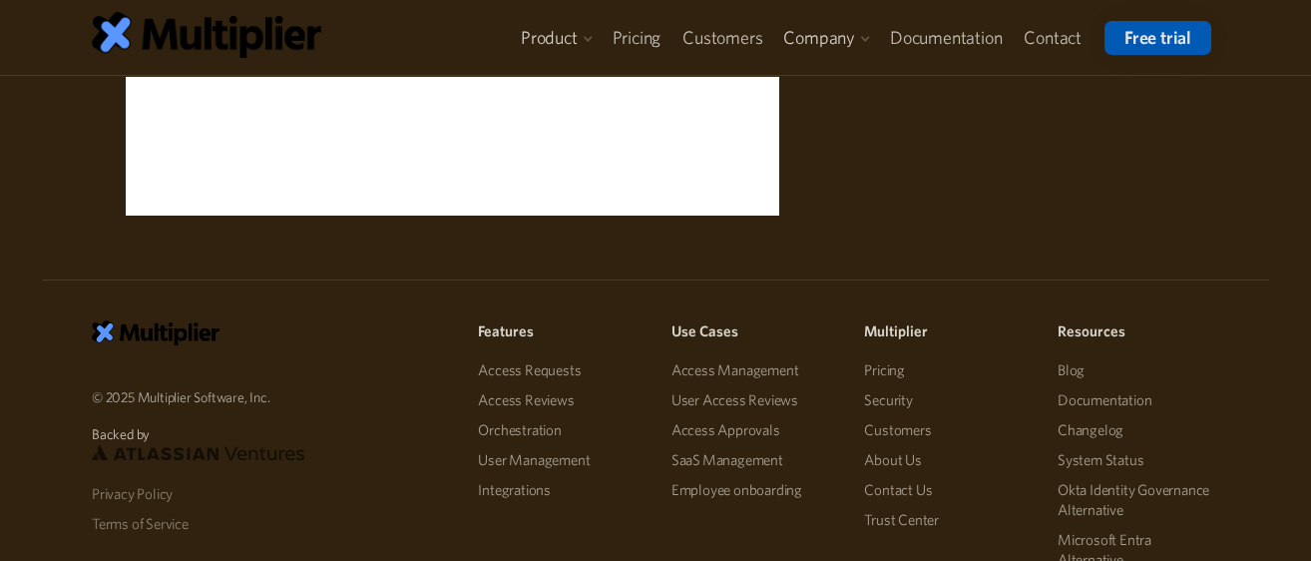
click at [775, 257] on div "© 2025 Multiplier Software, Inc. Backed by Privacy Policy Terms of Service Feat…" at bounding box center [655, 500] width 1311 height 569
click at [761, 361] on link "Access Management" at bounding box center [753, 370] width 162 height 30
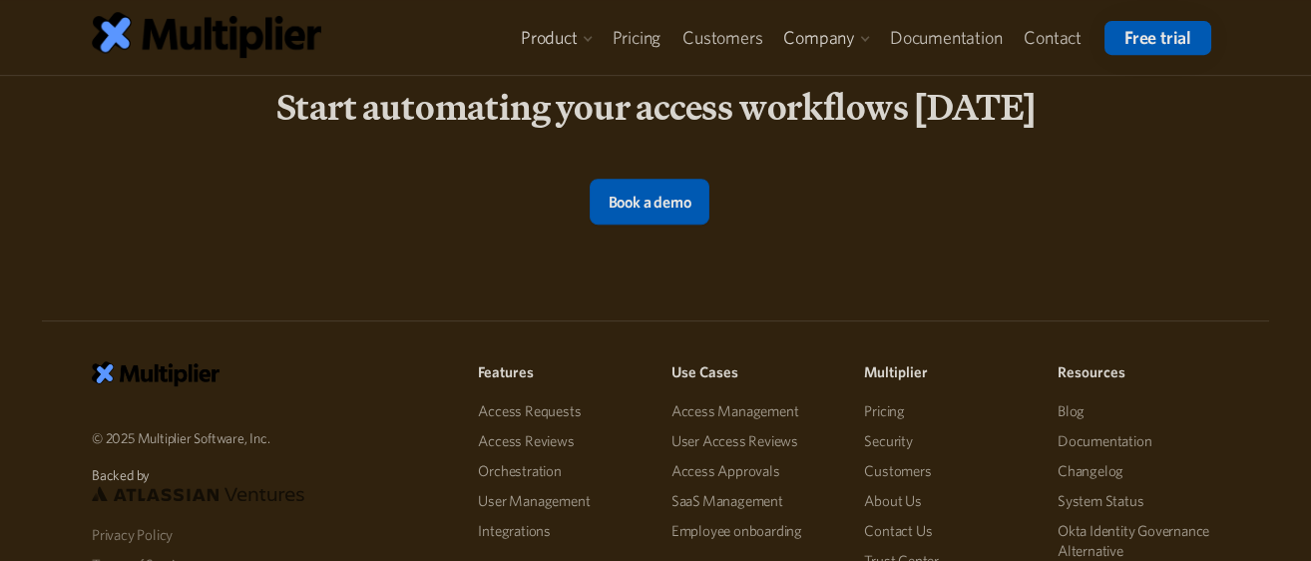
scroll to position [2923, 0]
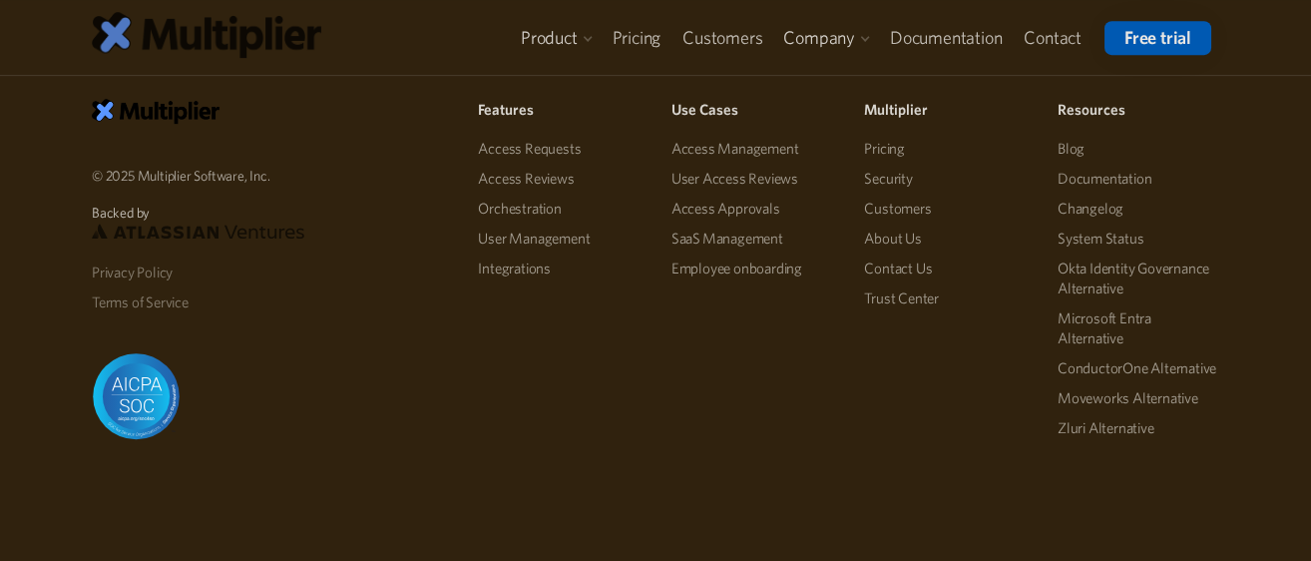
click at [297, 41] on img at bounding box center [207, 34] width 230 height 45
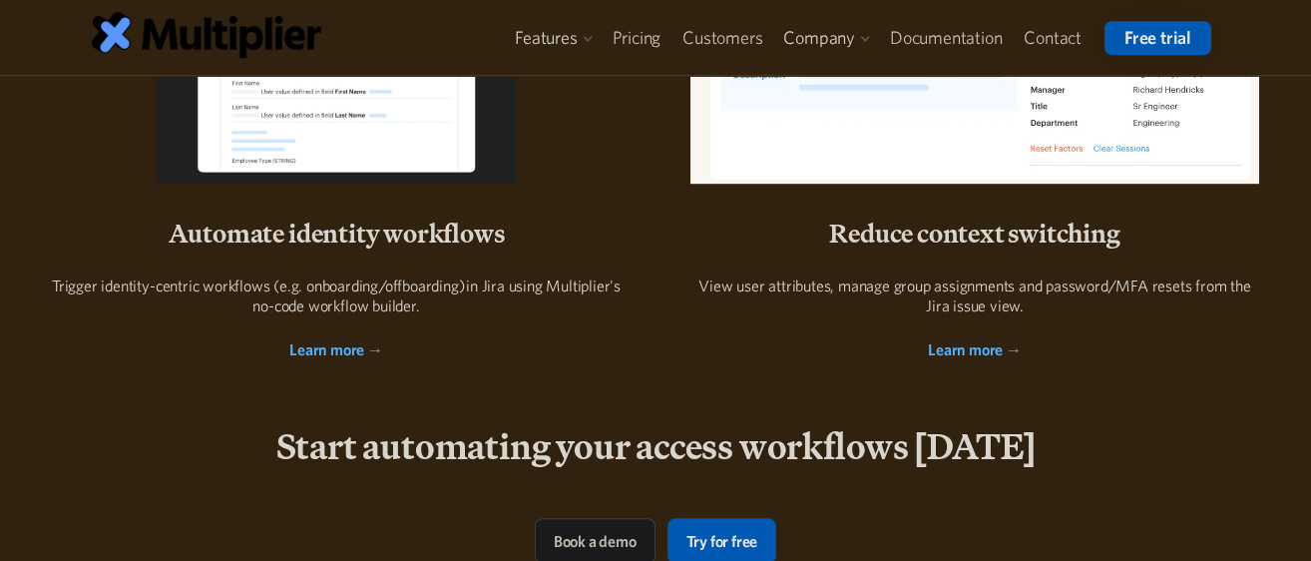
scroll to position [4427, 0]
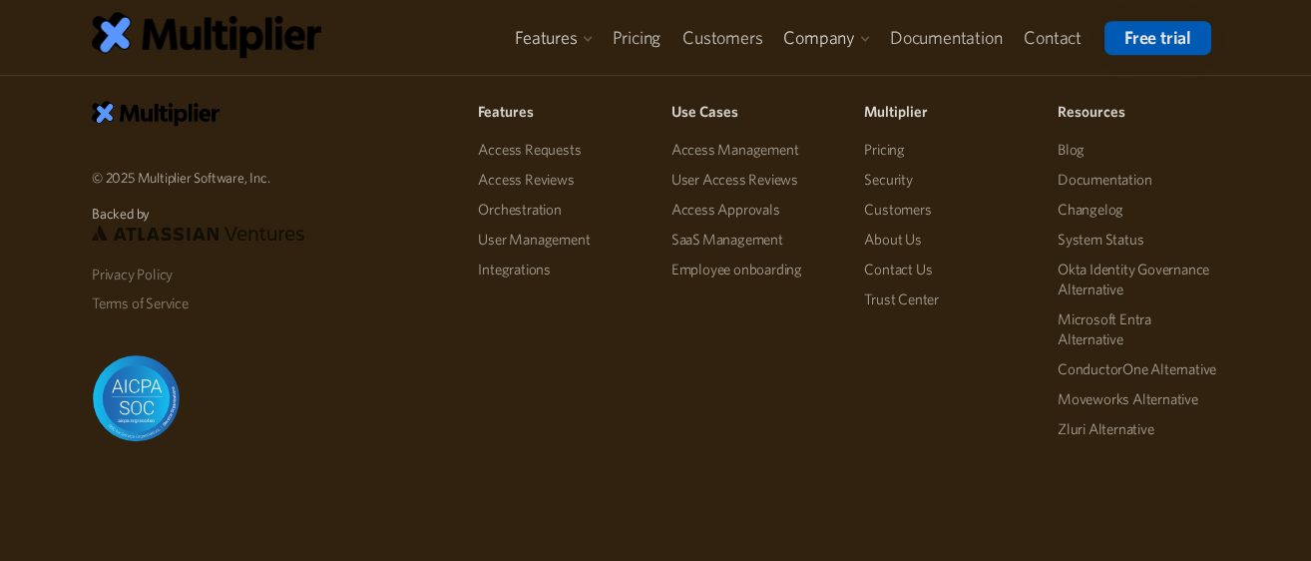
click at [1145, 437] on link "Zluri Alternative" at bounding box center [1139, 429] width 162 height 30
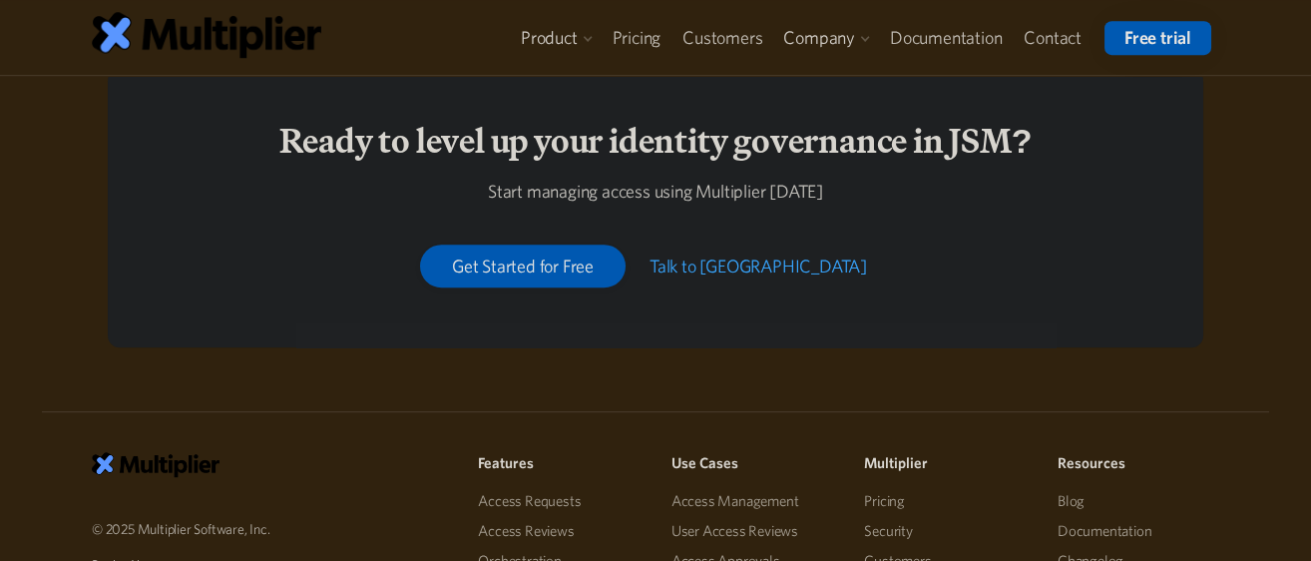
scroll to position [4452, 0]
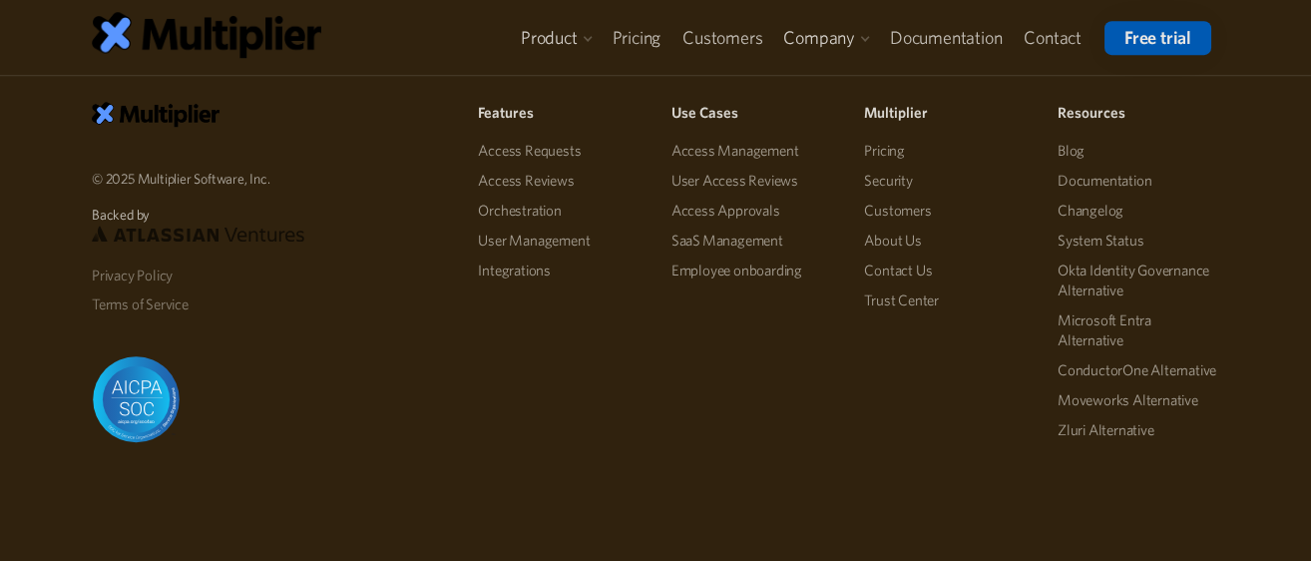
click at [1079, 143] on link "Blog" at bounding box center [1139, 151] width 162 height 30
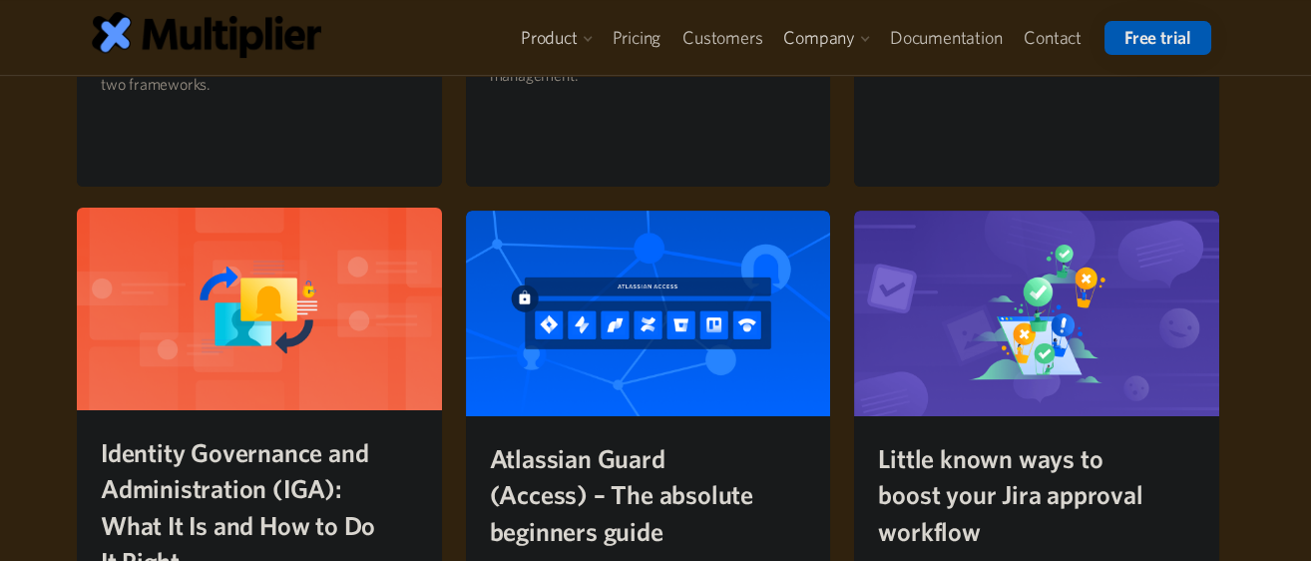
scroll to position [1774, 0]
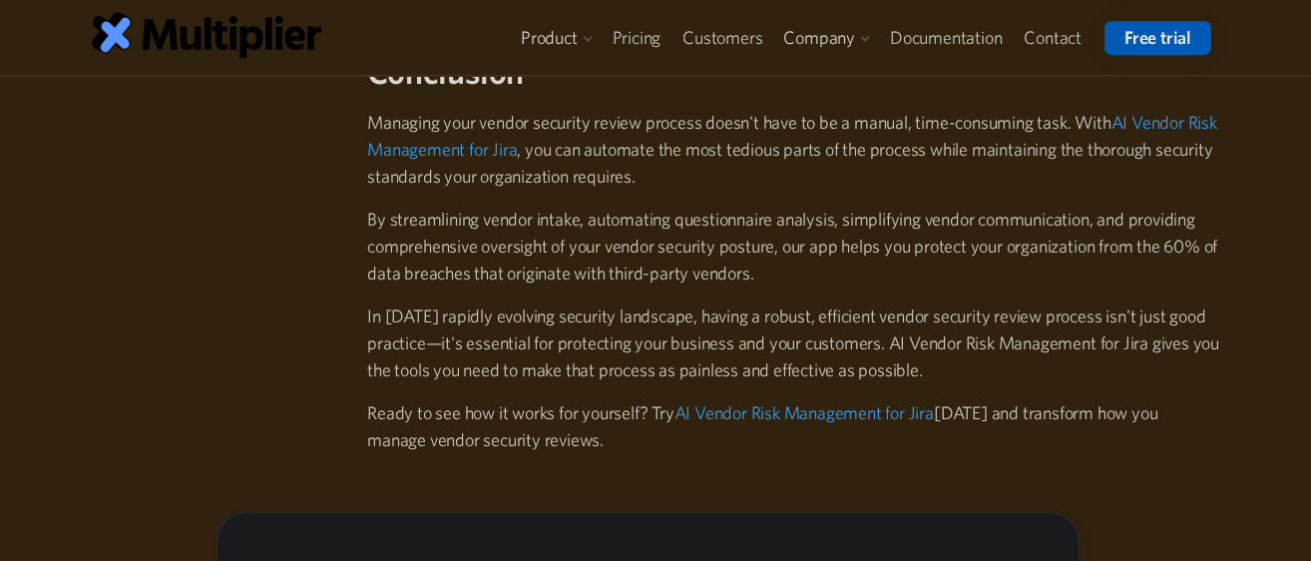
scroll to position [4924, 0]
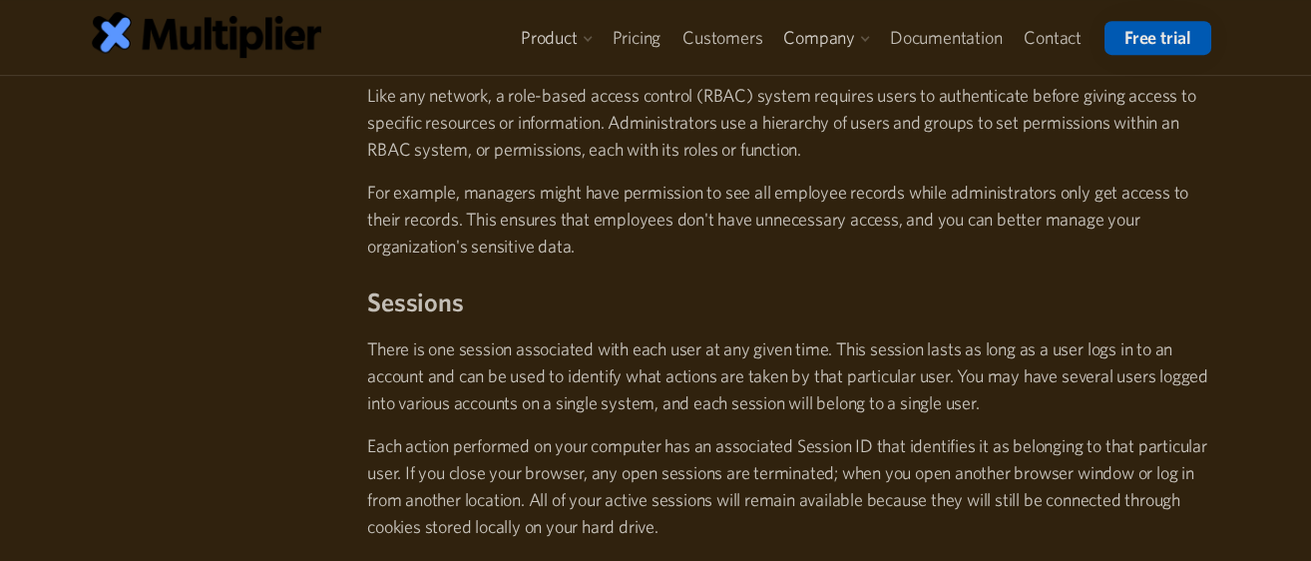
scroll to position [3105, 0]
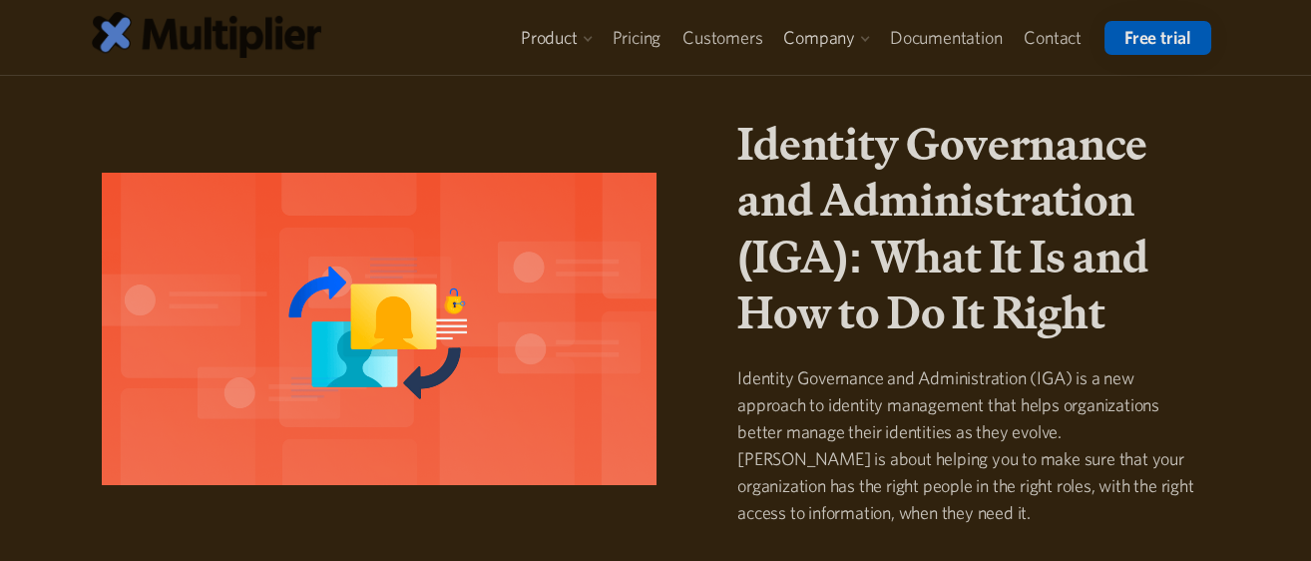
click at [227, 37] on img at bounding box center [207, 34] width 230 height 45
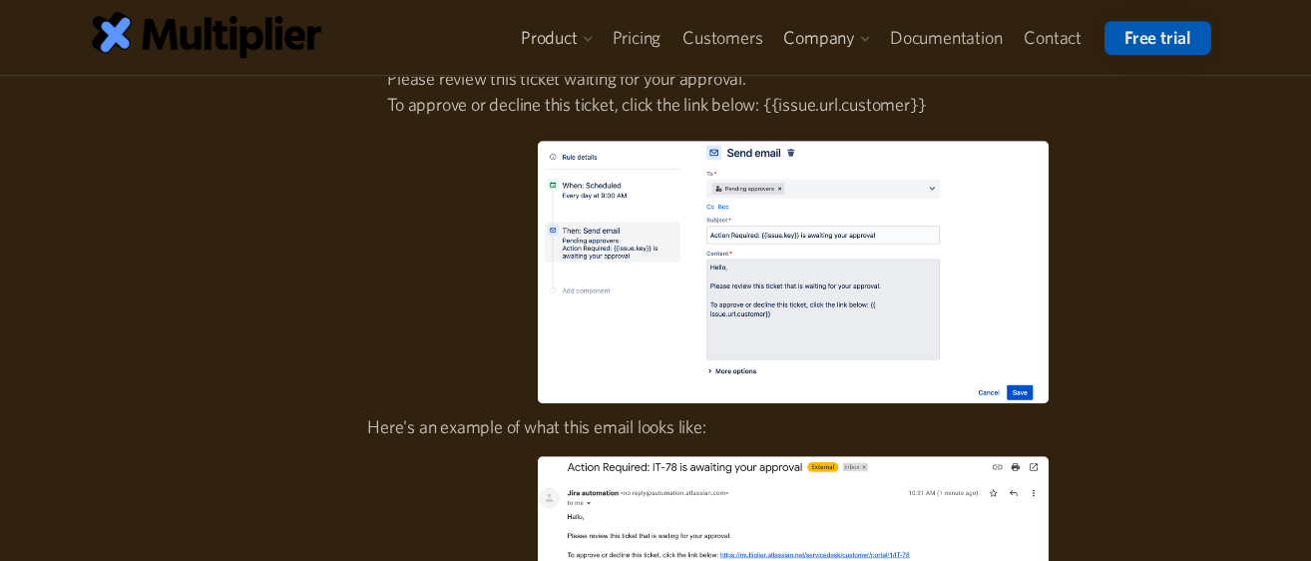
scroll to position [3962, 0]
